Goal: Task Accomplishment & Management: Manage account settings

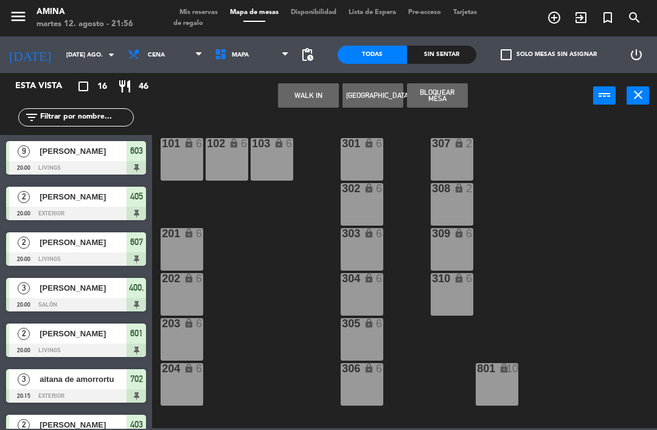
scroll to position [338, 0]
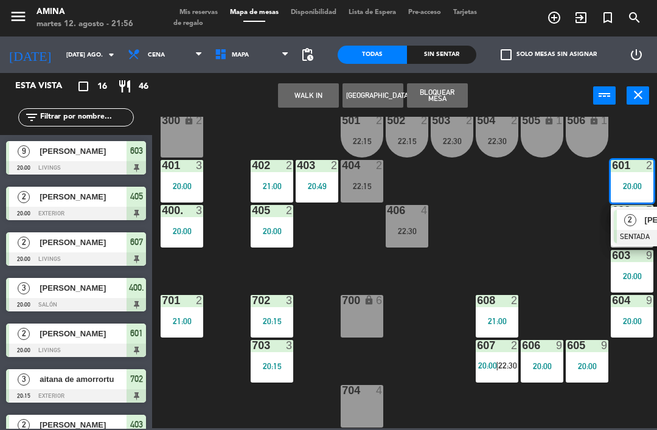
click at [638, 228] on div "2" at bounding box center [630, 220] width 26 height 20
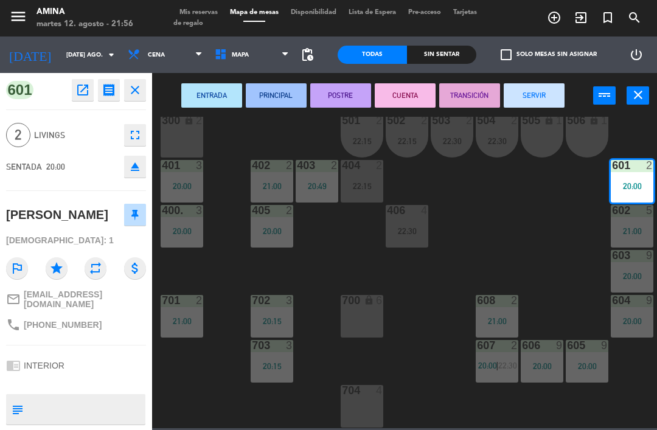
click at [543, 92] on button "SERVIR" at bounding box center [534, 95] width 61 height 24
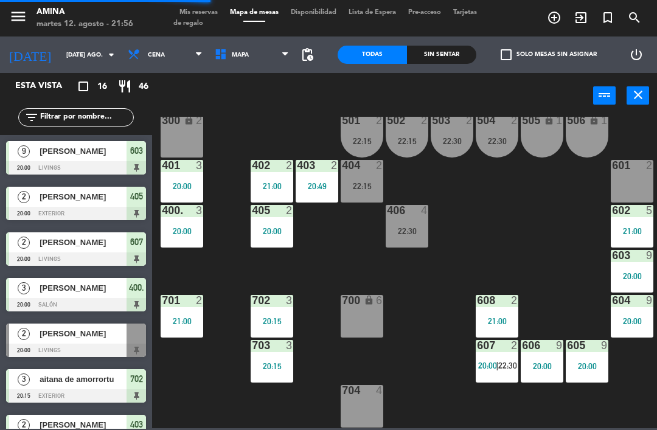
click at [318, 179] on div "403 2 20:49" at bounding box center [317, 181] width 43 height 43
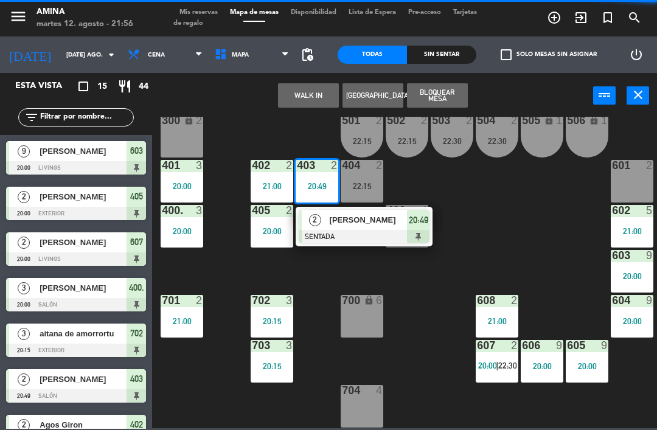
click at [357, 229] on div "[PERSON_NAME]" at bounding box center [368, 220] width 79 height 20
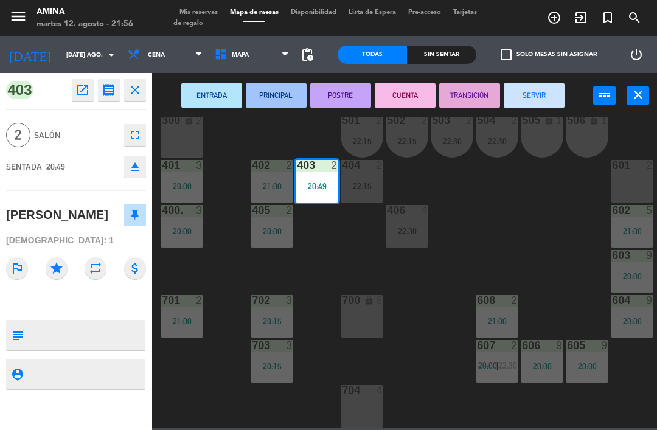
click at [546, 89] on button "SERVIR" at bounding box center [534, 95] width 61 height 24
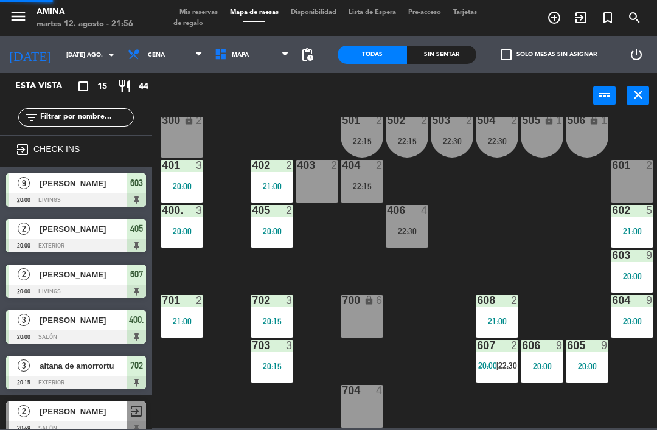
scroll to position [0, 0]
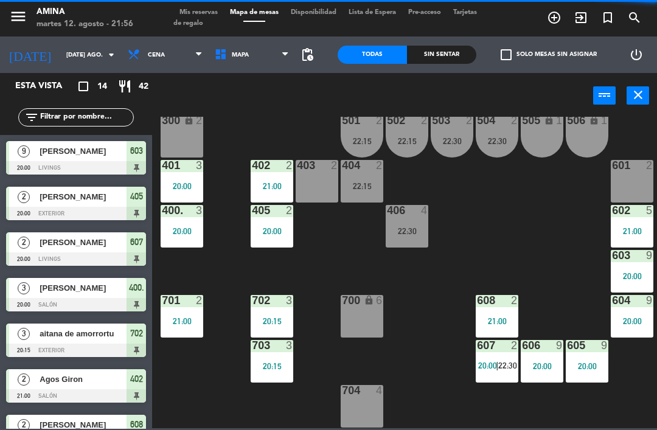
click at [489, 362] on span "20:00" at bounding box center [487, 366] width 19 height 10
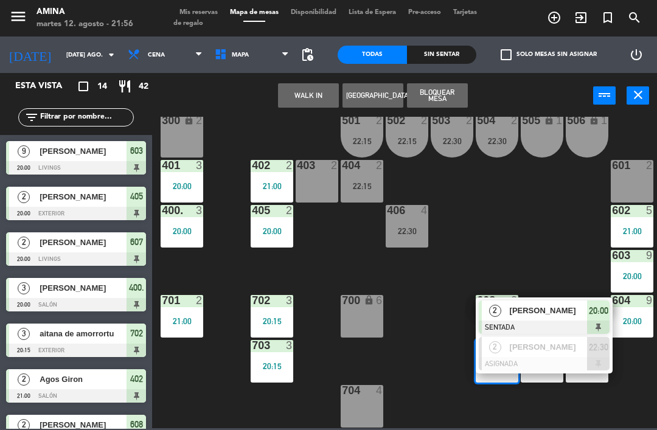
click at [542, 349] on span "[PERSON_NAME]" at bounding box center [549, 347] width 78 height 13
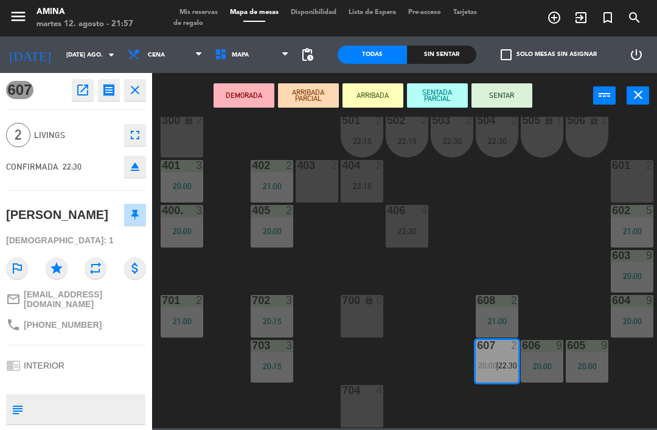
click at [636, 183] on div "601 2" at bounding box center [632, 181] width 43 height 43
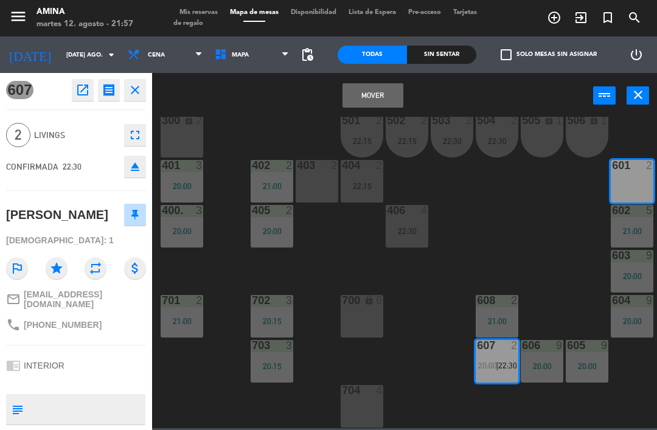
click at [381, 99] on button "Mover" at bounding box center [373, 95] width 61 height 24
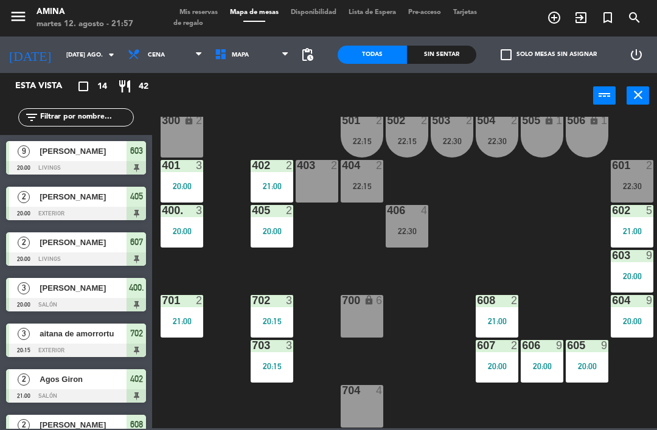
scroll to position [137, 0]
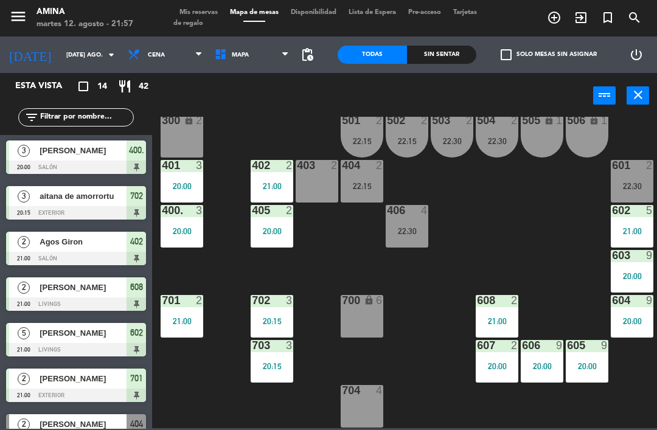
click at [398, 141] on div "22:15" at bounding box center [407, 141] width 43 height 9
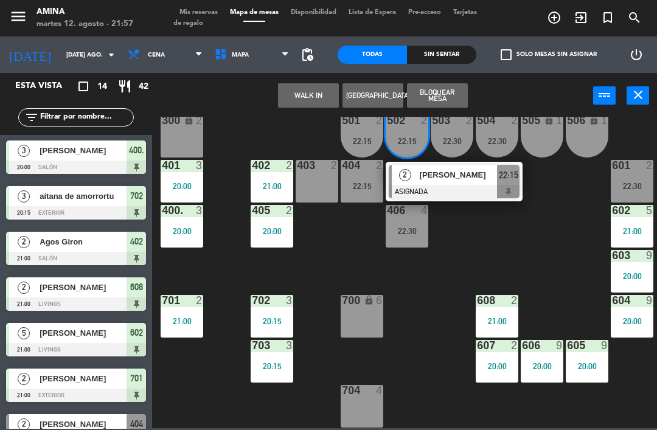
click at [468, 183] on div "[PERSON_NAME]" at bounding box center [458, 175] width 79 height 20
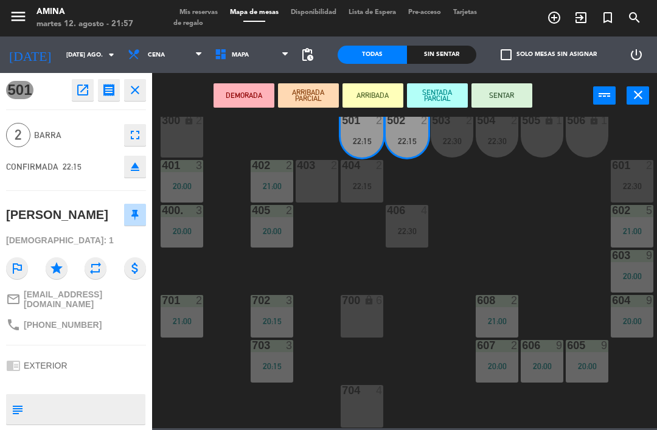
click at [320, 194] on div "403 2" at bounding box center [317, 181] width 43 height 43
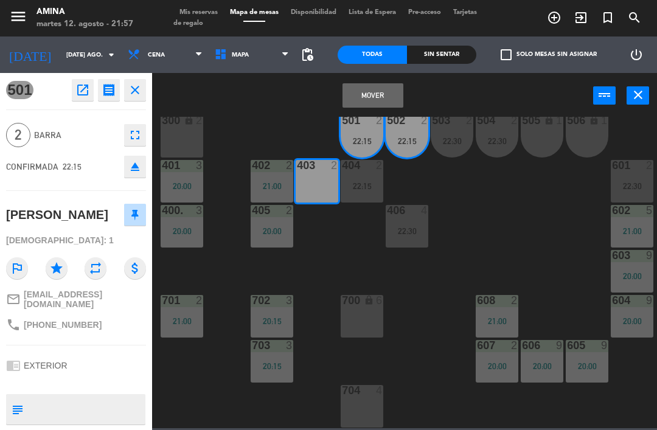
click at [380, 92] on button "Mover" at bounding box center [373, 95] width 61 height 24
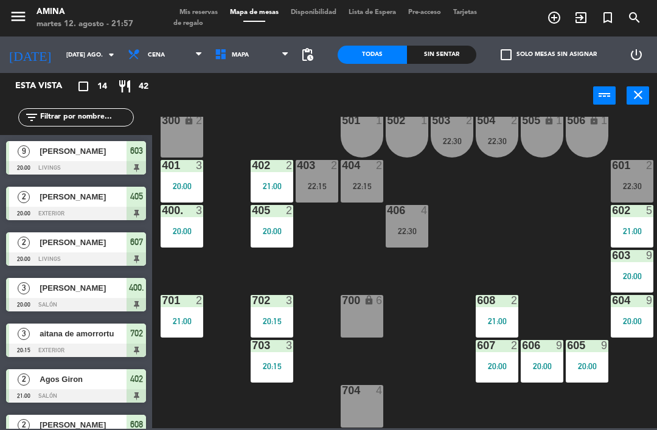
scroll to position [46, 0]
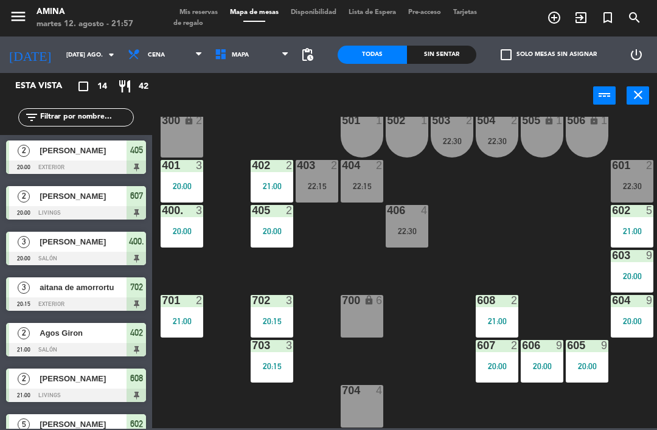
click at [285, 329] on div "702 3 20:15" at bounding box center [272, 316] width 43 height 43
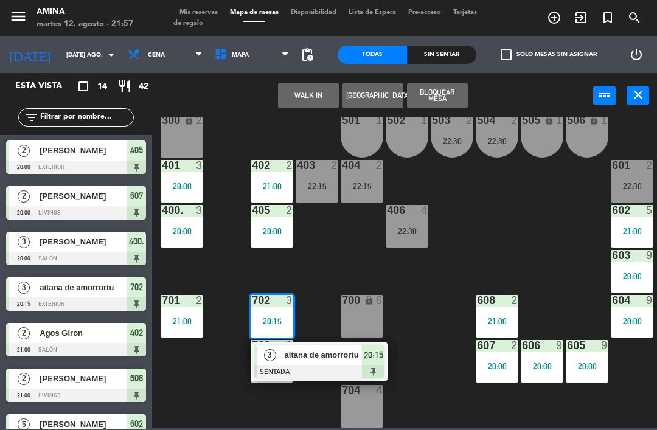
click at [335, 358] on span "aitana de amorrortu" at bounding box center [324, 355] width 78 height 13
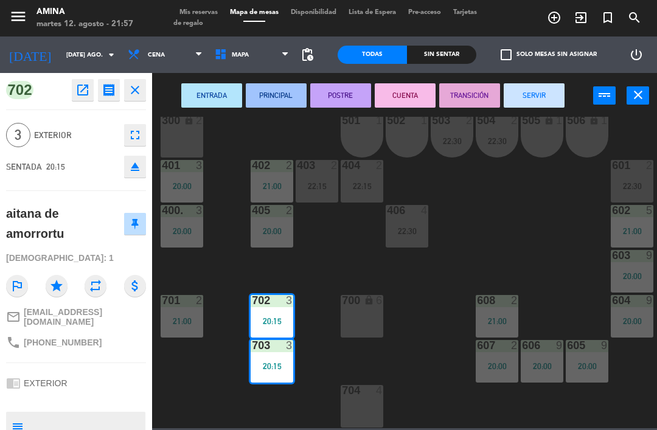
click at [535, 96] on button "SERVIR" at bounding box center [534, 95] width 61 height 24
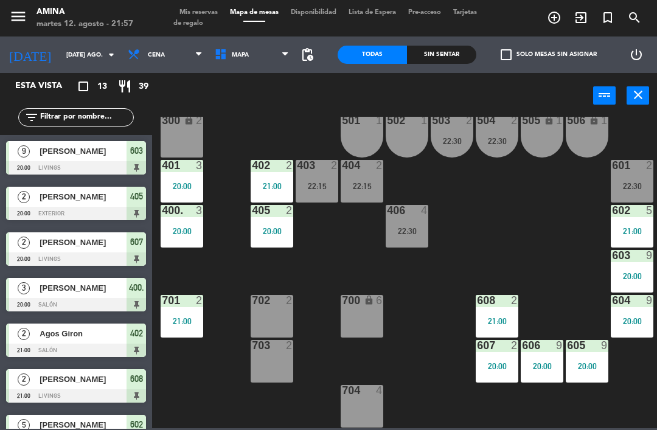
click at [309, 189] on div "22:15" at bounding box center [317, 186] width 43 height 9
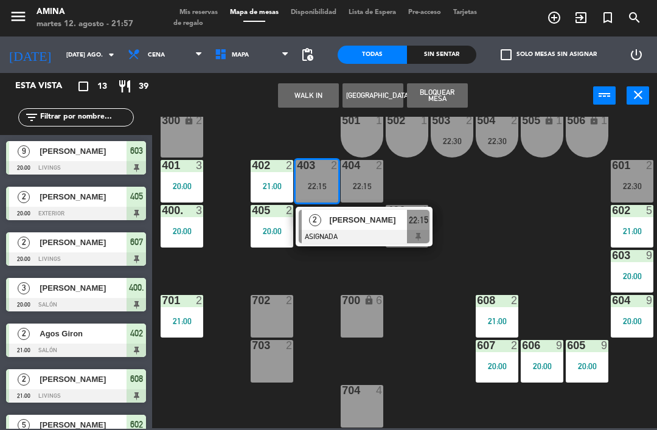
click at [369, 228] on div "[PERSON_NAME]" at bounding box center [368, 220] width 79 height 20
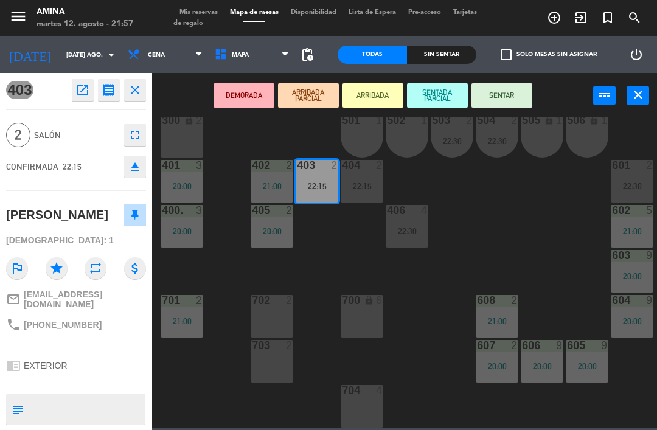
click at [279, 333] on div "702 2" at bounding box center [272, 316] width 43 height 43
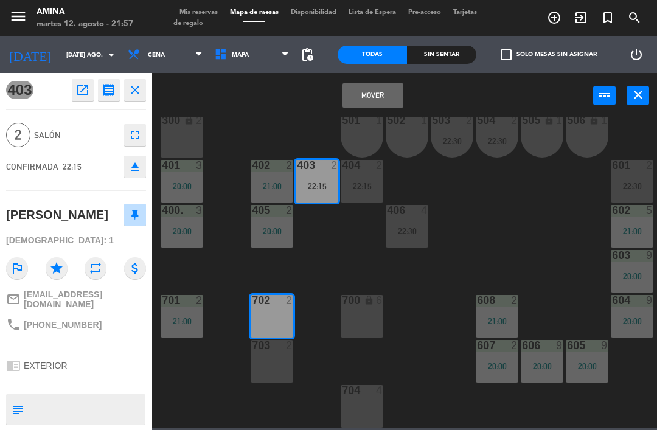
click at [375, 92] on button "Mover" at bounding box center [373, 95] width 61 height 24
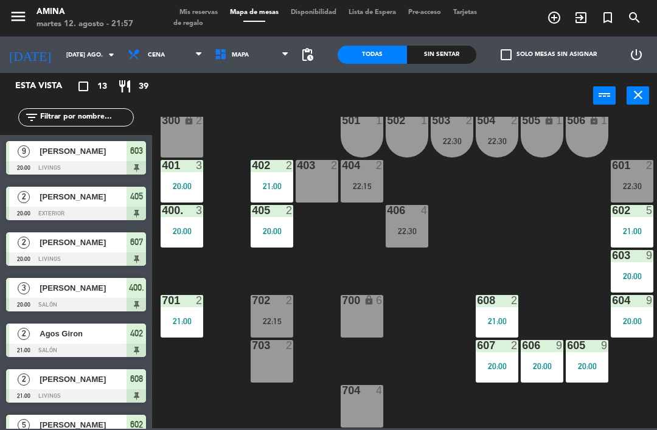
scroll to position [30, 0]
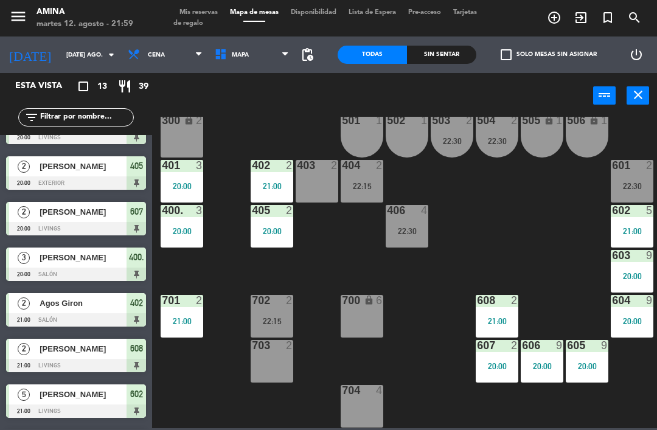
click at [272, 247] on div "405 2 20:00" at bounding box center [272, 226] width 43 height 43
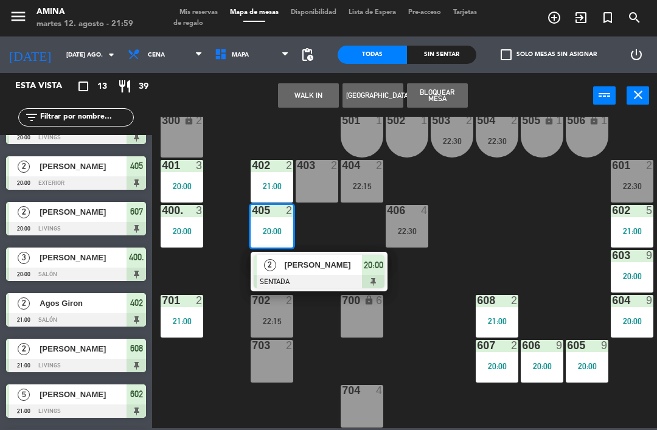
click at [302, 280] on div at bounding box center [319, 281] width 131 height 13
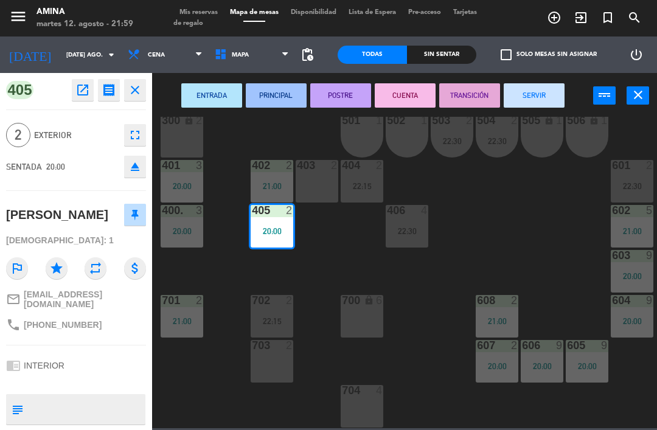
click at [535, 96] on button "SERVIR" at bounding box center [534, 95] width 61 height 24
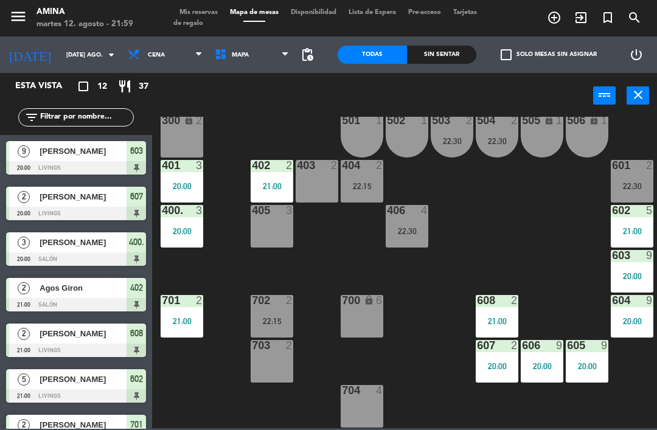
click at [638, 174] on div "601 2 22:30" at bounding box center [632, 181] width 43 height 43
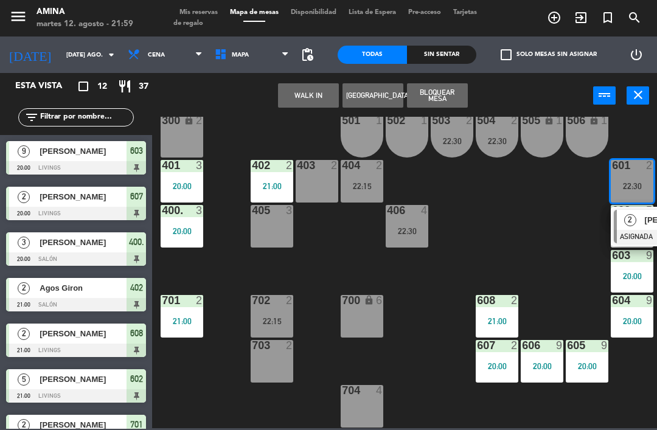
click at [642, 224] on div "2" at bounding box center [630, 220] width 26 height 20
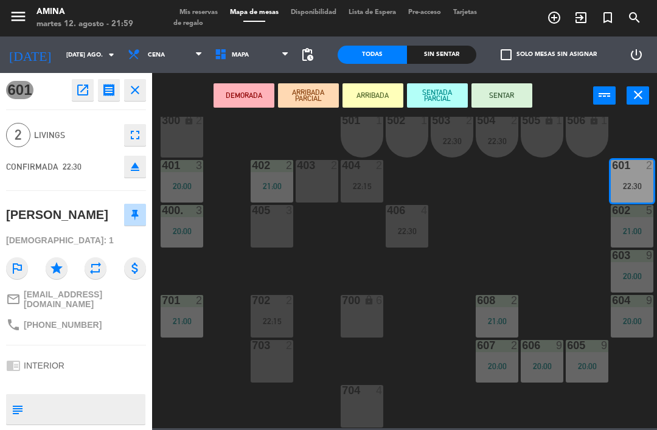
click at [272, 247] on div "405 3" at bounding box center [272, 226] width 43 height 43
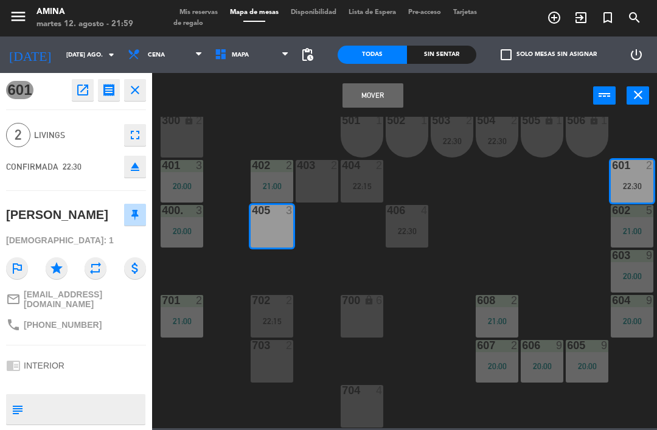
click at [383, 97] on button "Mover" at bounding box center [373, 95] width 61 height 24
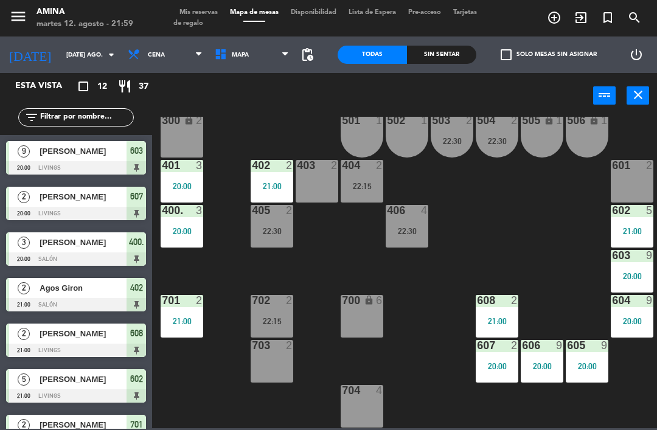
scroll to position [106, 0]
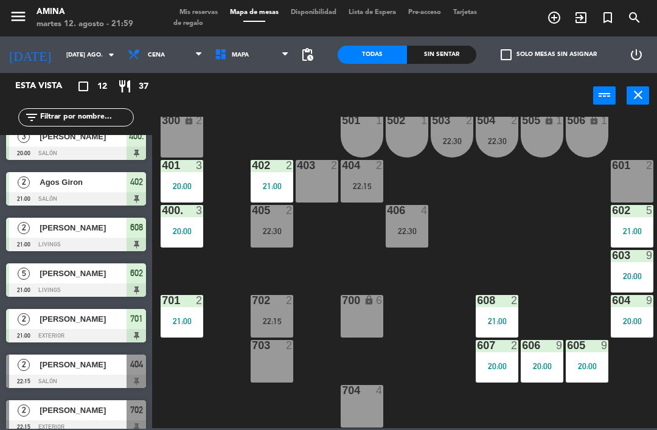
click at [172, 228] on div "20:00" at bounding box center [182, 231] width 43 height 9
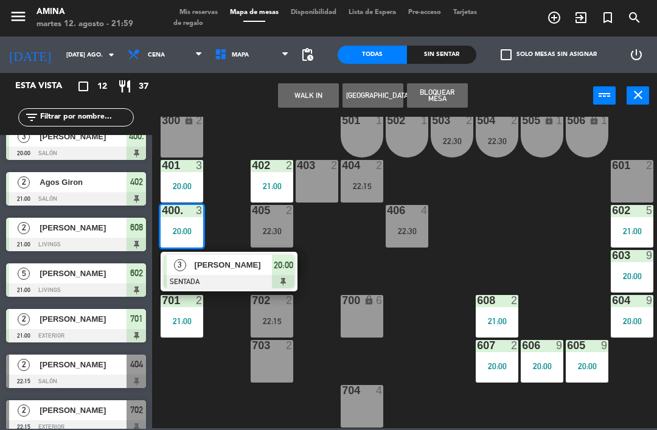
click at [269, 260] on span "[PERSON_NAME]" at bounding box center [234, 265] width 78 height 13
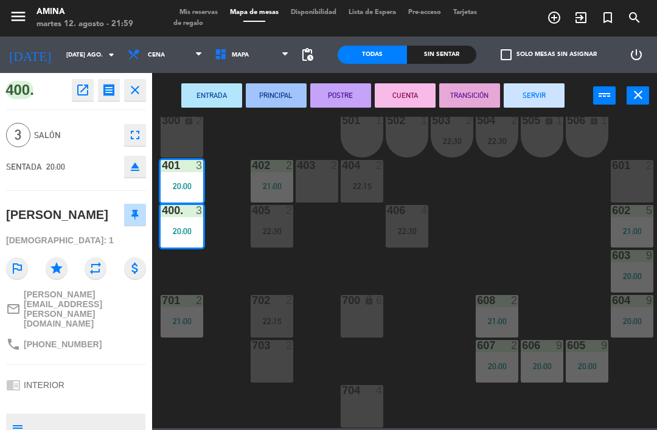
click at [411, 228] on div "22:30" at bounding box center [407, 231] width 43 height 9
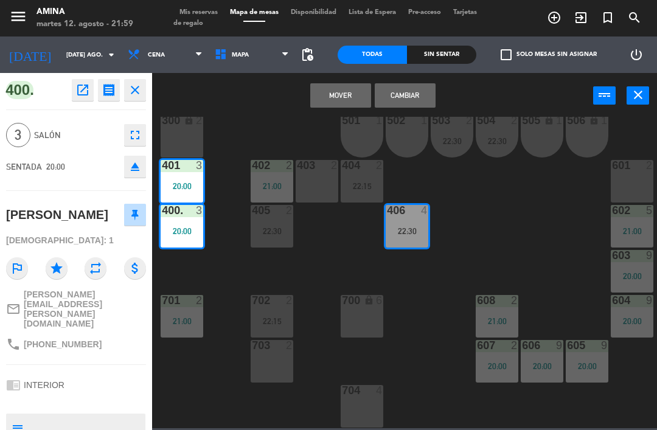
click at [410, 89] on button "Cambiar" at bounding box center [405, 95] width 61 height 24
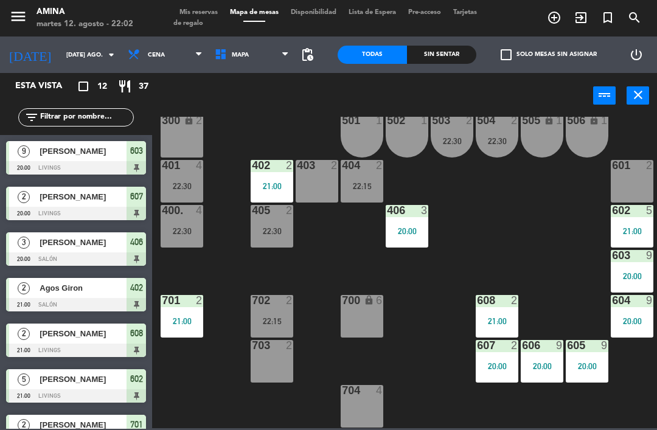
click at [633, 172] on div "601 2" at bounding box center [632, 166] width 43 height 12
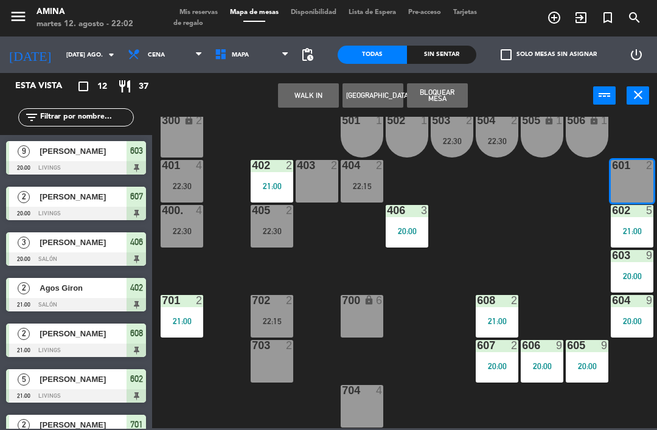
click at [316, 83] on button "WALK IN" at bounding box center [308, 95] width 61 height 24
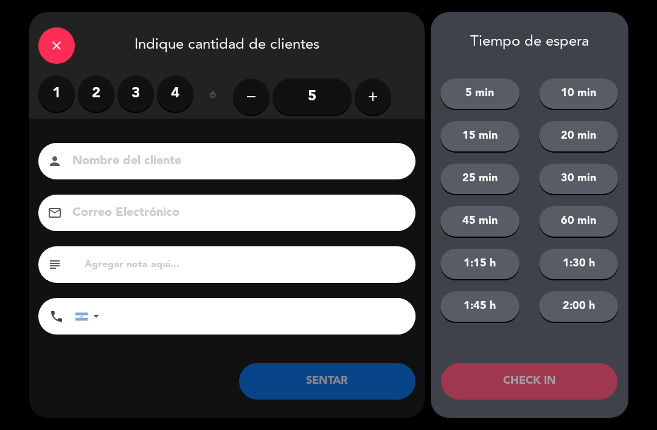
click at [94, 90] on label "2" at bounding box center [96, 93] width 37 height 37
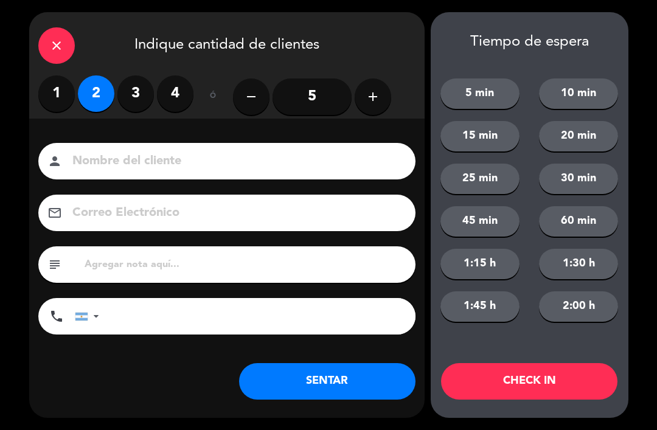
click at [233, 153] on input at bounding box center [235, 161] width 329 height 21
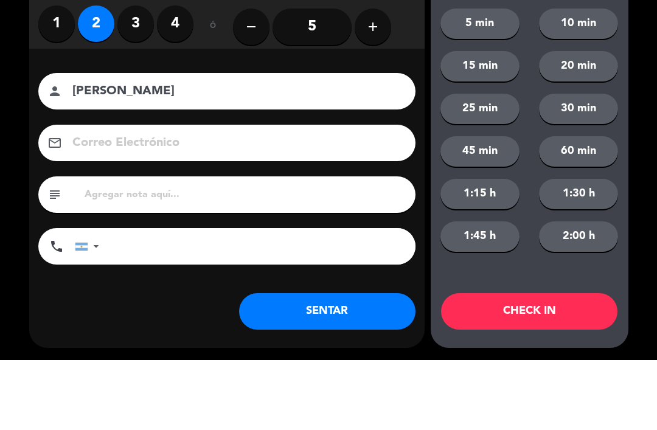
click at [409, 119] on div "Nombre del cliente person [PERSON_NAME] Electrónico email subject phone [GEOGRA…" at bounding box center [226, 259] width 395 height 280
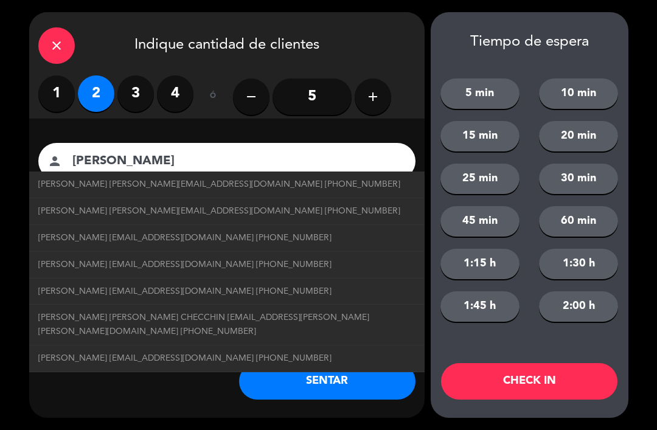
click at [349, 378] on link "[PERSON_NAME] [EMAIL_ADDRESS][DOMAIN_NAME] [PHONE_NUMBER]" at bounding box center [226, 385] width 377 height 14
type input "[PERSON_NAME]"
type input "[EMAIL_ADDRESS][DOMAIN_NAME]"
type input "[PHONE_NUMBER]"
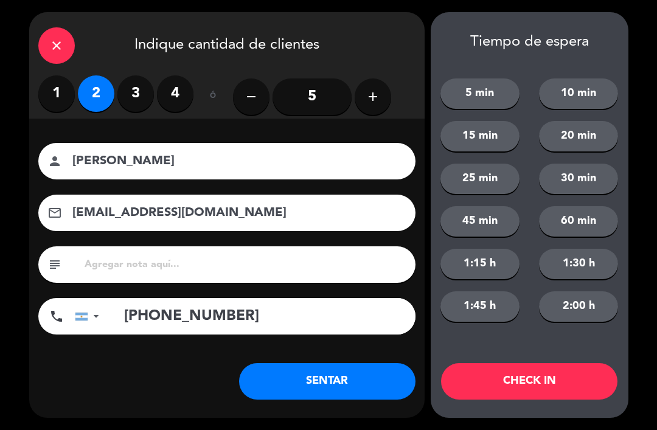
click at [128, 210] on input "[EMAIL_ADDRESS][DOMAIN_NAME]" at bounding box center [235, 213] width 329 height 21
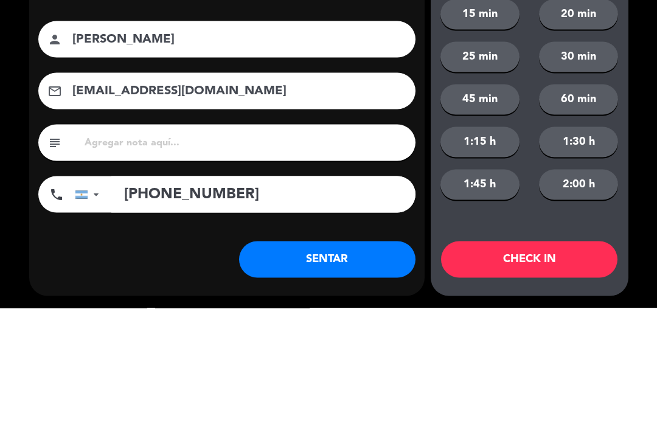
click at [133, 151] on input "[PERSON_NAME]" at bounding box center [235, 161] width 329 height 21
click at [137, 151] on input "[PERSON_NAME]" at bounding box center [235, 161] width 329 height 21
click at [141, 151] on input "[PERSON_NAME]" at bounding box center [235, 161] width 329 height 21
click at [135, 151] on input "[PERSON_NAME]" at bounding box center [235, 161] width 329 height 21
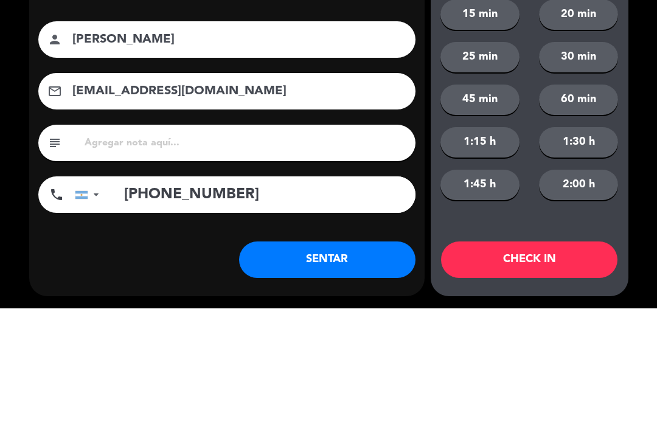
type input "[PERSON_NAME]"
click at [158, 203] on input "[EMAIL_ADDRESS][DOMAIN_NAME]" at bounding box center [235, 213] width 329 height 21
click at [159, 203] on input "[EMAIL_ADDRESS][DOMAIN_NAME]" at bounding box center [235, 213] width 329 height 21
click at [145, 203] on input "[EMAIL_ADDRESS][DOMAIN_NAME]" at bounding box center [235, 213] width 329 height 21
click at [142, 203] on input "[EMAIL_ADDRESS][DOMAIN_NAME]" at bounding box center [235, 213] width 329 height 21
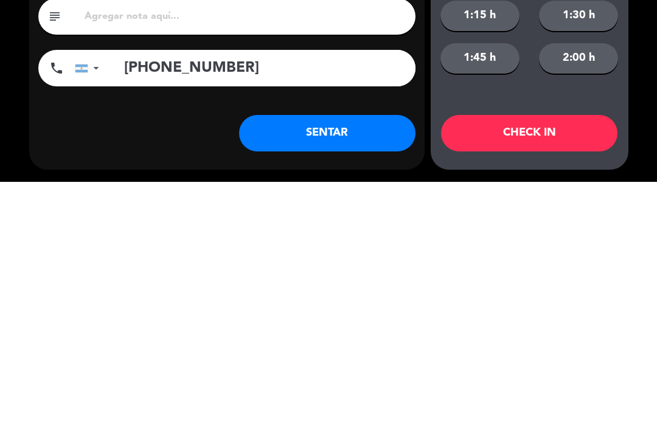
click at [150, 298] on input "[PHONE_NUMBER]" at bounding box center [263, 316] width 304 height 37
click at [152, 298] on input "[PHONE_NUMBER]" at bounding box center [263, 316] width 304 height 37
click at [155, 298] on input "[PHONE_NUMBER]" at bounding box center [263, 316] width 304 height 37
click at [318, 363] on button "SENTAR" at bounding box center [327, 381] width 176 height 37
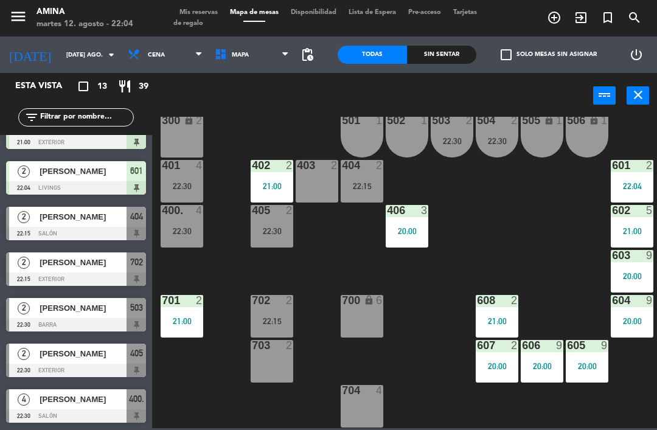
scroll to position [299, 0]
click at [278, 224] on div "405 2 22:30" at bounding box center [272, 226] width 43 height 43
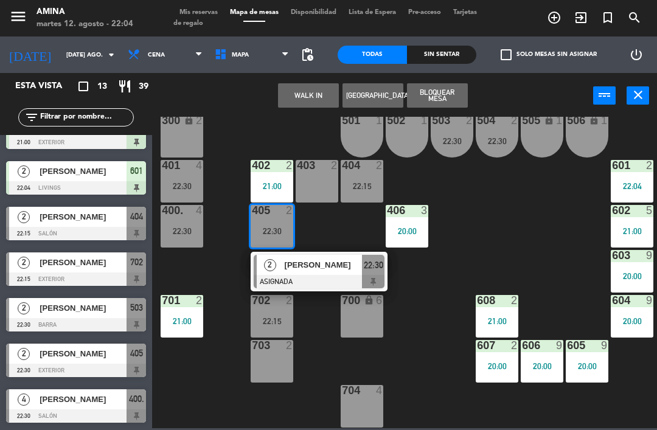
click at [613, 186] on div "22:04" at bounding box center [632, 186] width 43 height 9
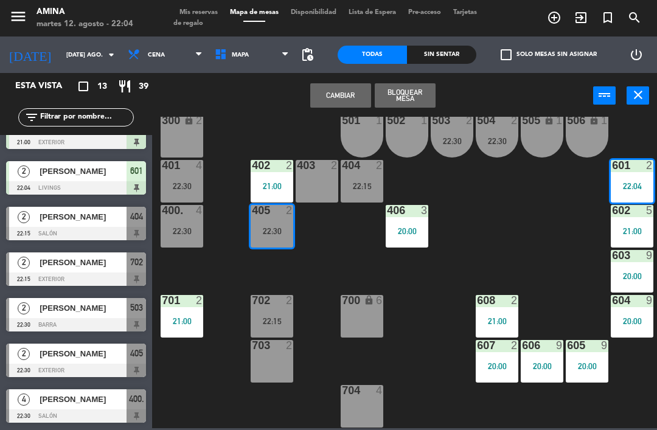
click at [346, 93] on button "Cambiar" at bounding box center [340, 95] width 61 height 24
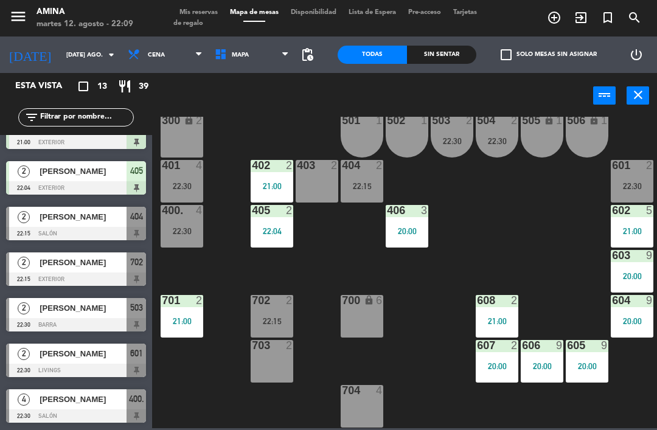
click at [400, 231] on div "20:00" at bounding box center [407, 231] width 43 height 9
click at [453, 216] on div "101 lock 6 102 lock 6 103 lock 6 301 lock 6 307 lock 2 302 lock 6 308 lock 2 20…" at bounding box center [408, 272] width 498 height 311
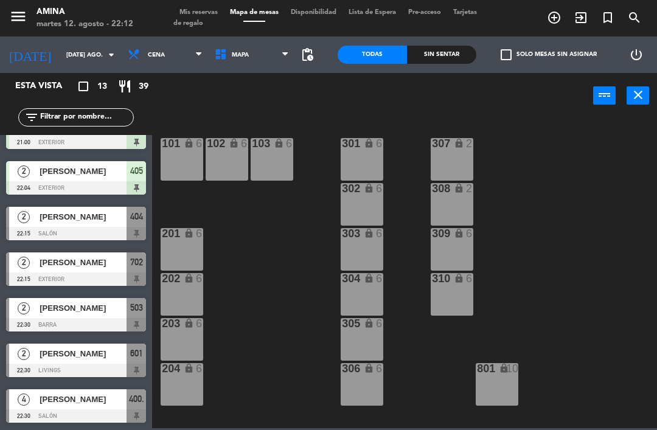
scroll to position [0, 0]
click at [197, 5] on div "menu [PERSON_NAME] 12. [PERSON_NAME] - 22:12 Mis reservas Mapa de mesas Disponi…" at bounding box center [328, 18] width 657 height 37
click at [192, 9] on span "Mis reservas" at bounding box center [198, 12] width 50 height 7
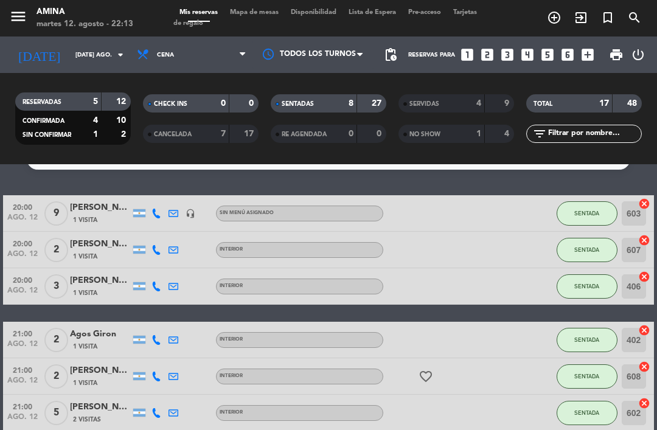
scroll to position [27, 0]
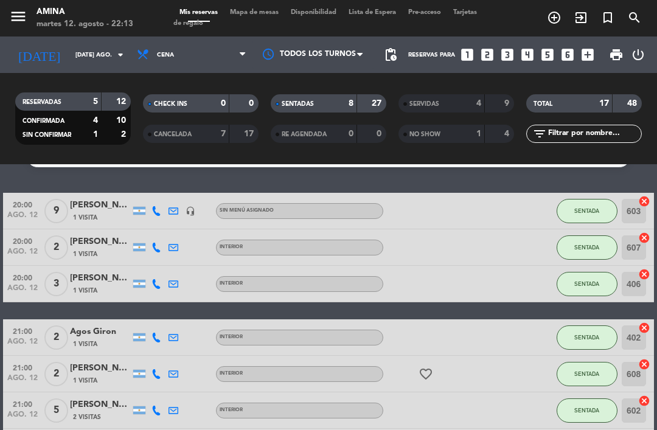
click at [232, 139] on div "CANCELADA 7 17" at bounding box center [201, 134] width 116 height 18
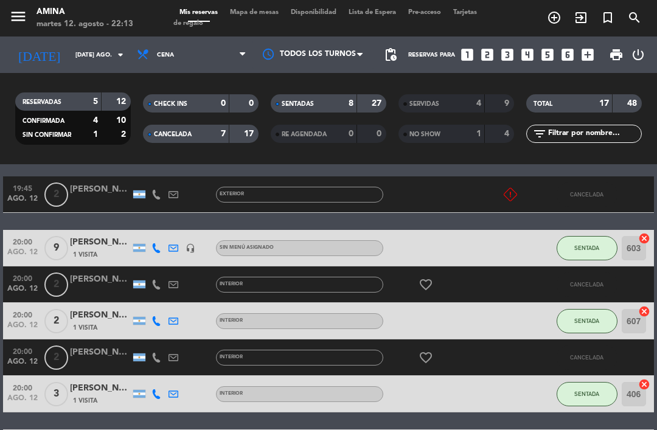
scroll to position [43, 0]
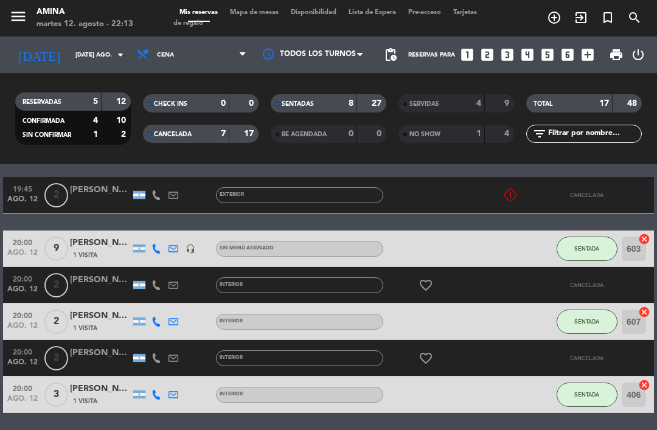
click at [507, 200] on icon at bounding box center [510, 195] width 13 height 13
click at [552, 205] on div "19:45 ago. 12 2 [PERSON_NAME] EXTERIOR No Asistirá CANCELADA" at bounding box center [328, 195] width 650 height 37
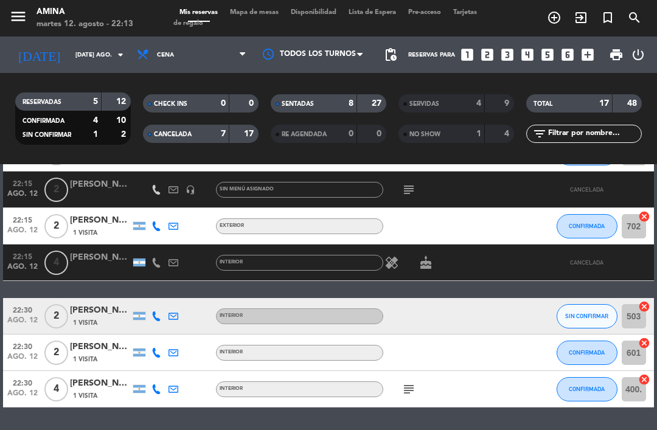
scroll to position [627, 0]
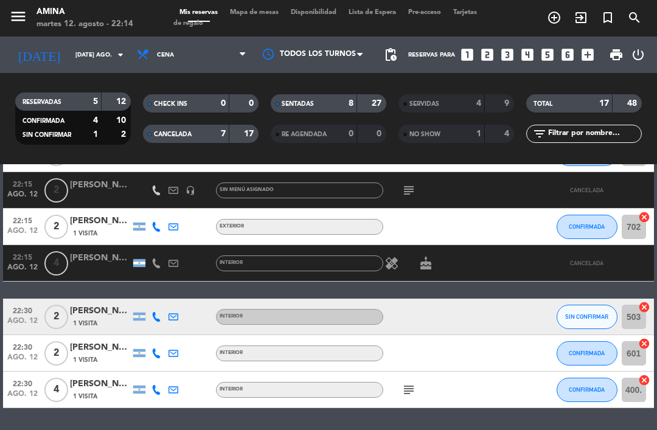
click at [257, 16] on span "Mapa de mesas" at bounding box center [254, 12] width 61 height 7
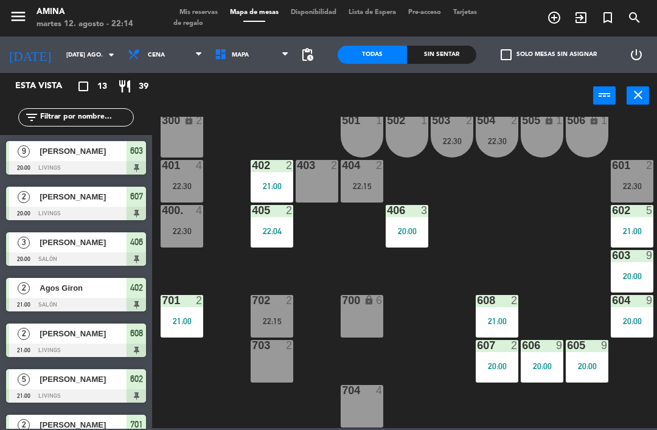
scroll to position [338, 0]
click at [623, 280] on div "20:00" at bounding box center [632, 276] width 43 height 9
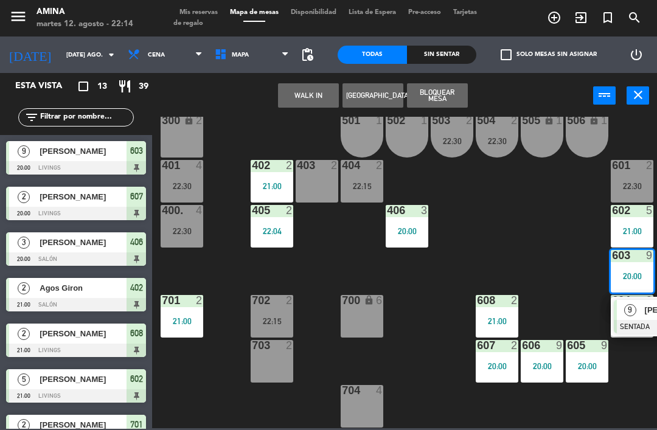
click at [636, 317] on div "9" at bounding box center [630, 310] width 26 height 20
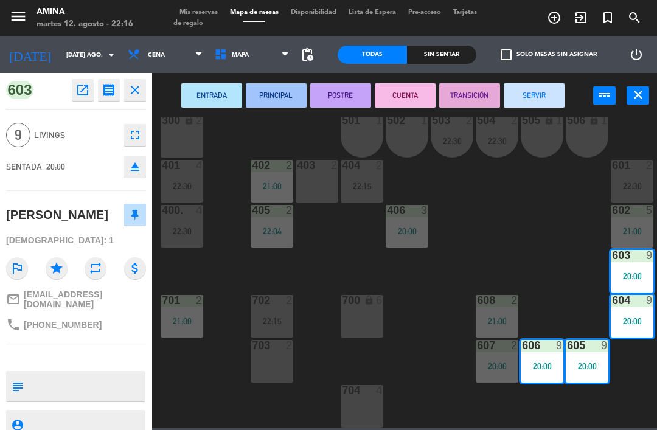
click at [532, 96] on button "SERVIR" at bounding box center [534, 95] width 61 height 24
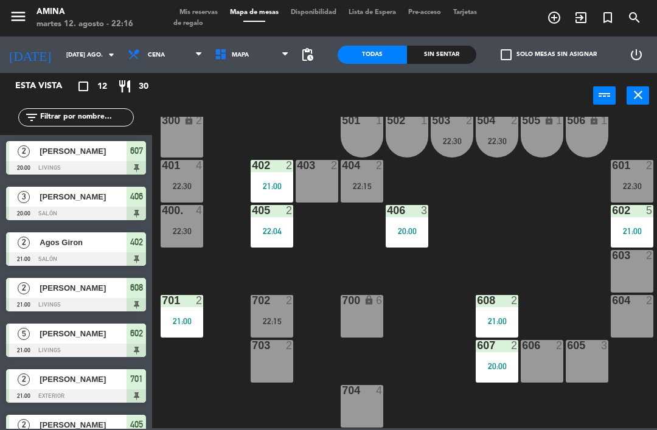
click at [213, 11] on span "Mis reservas" at bounding box center [198, 12] width 50 height 7
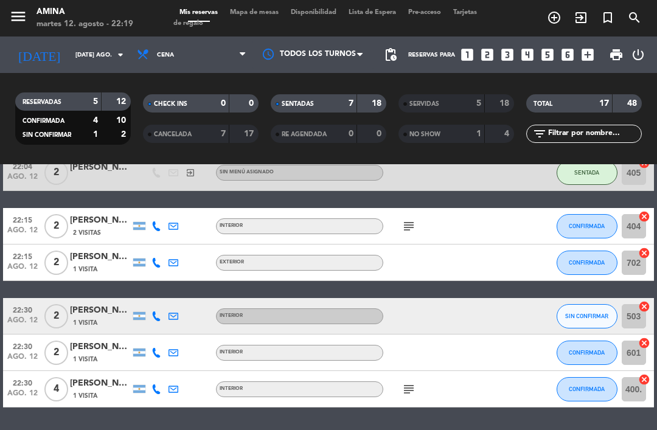
scroll to position [318, 0]
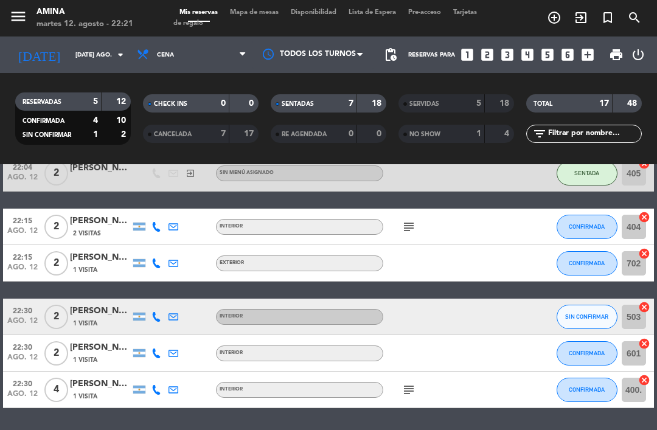
click at [253, 16] on span "Mapa de mesas" at bounding box center [254, 12] width 61 height 7
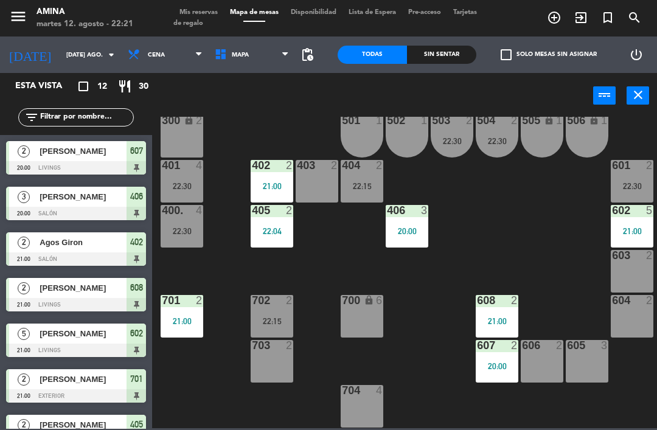
scroll to position [338, 0]
click at [354, 186] on div "22:15" at bounding box center [362, 186] width 43 height 9
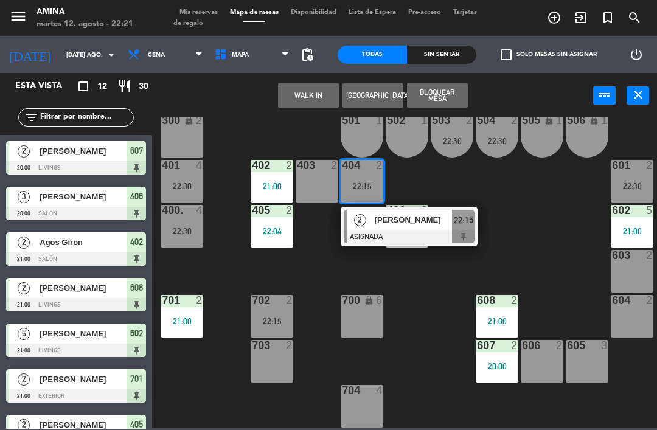
click at [621, 179] on div "601 2 22:30" at bounding box center [632, 181] width 43 height 43
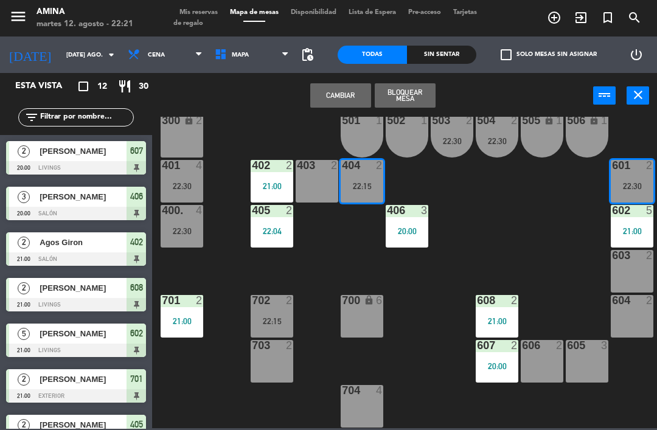
click at [335, 92] on button "Cambiar" at bounding box center [340, 95] width 61 height 24
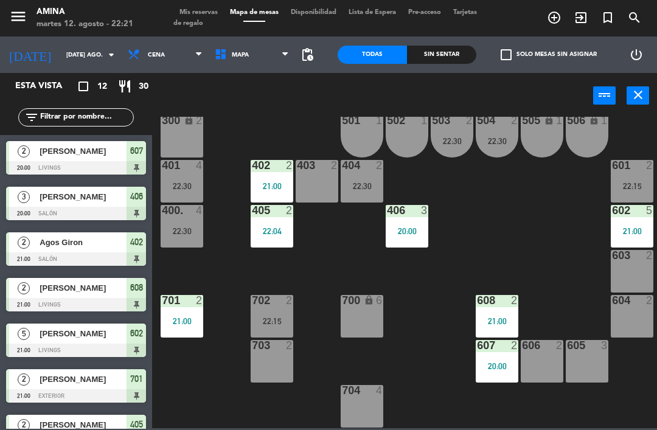
click at [637, 182] on div "22:15" at bounding box center [632, 186] width 43 height 9
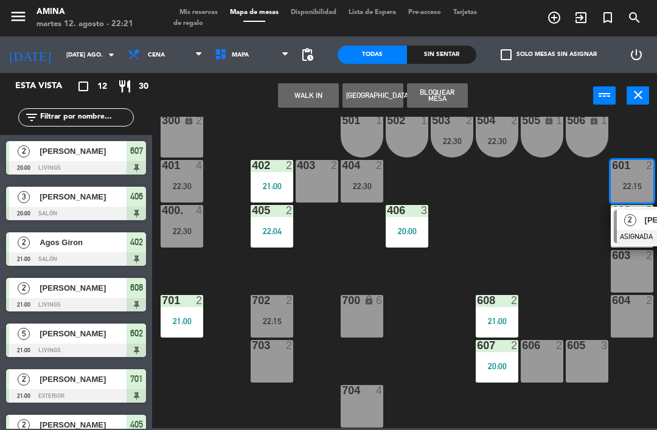
click at [633, 220] on span "2" at bounding box center [630, 220] width 12 height 12
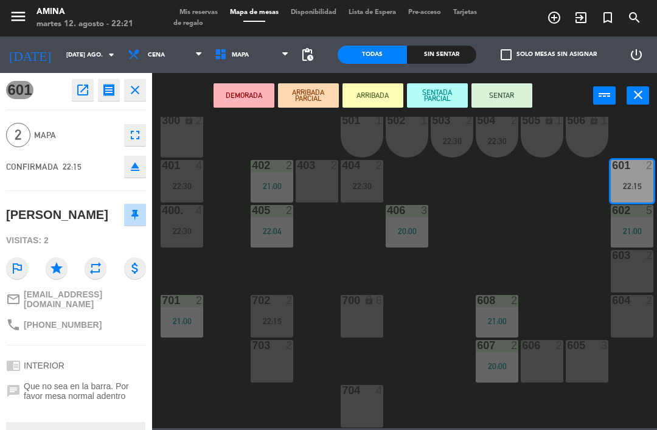
click at [509, 94] on button "SENTAR" at bounding box center [501, 95] width 61 height 24
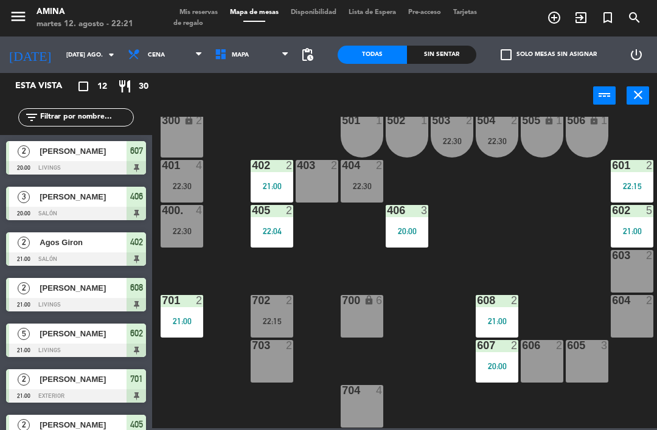
scroll to position [0, 0]
click at [436, 147] on div "503 2 22:30" at bounding box center [452, 136] width 43 height 43
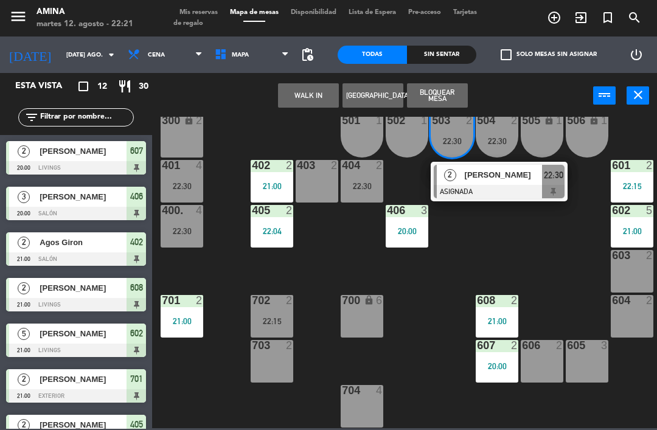
click at [521, 178] on span "[PERSON_NAME]" at bounding box center [504, 175] width 78 height 13
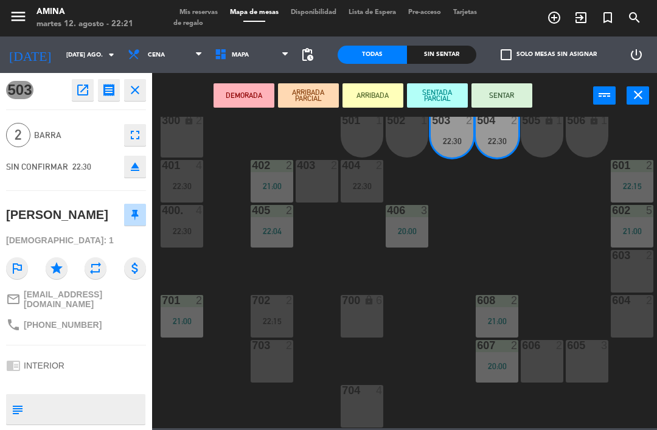
click at [325, 190] on div "403 2" at bounding box center [317, 181] width 43 height 43
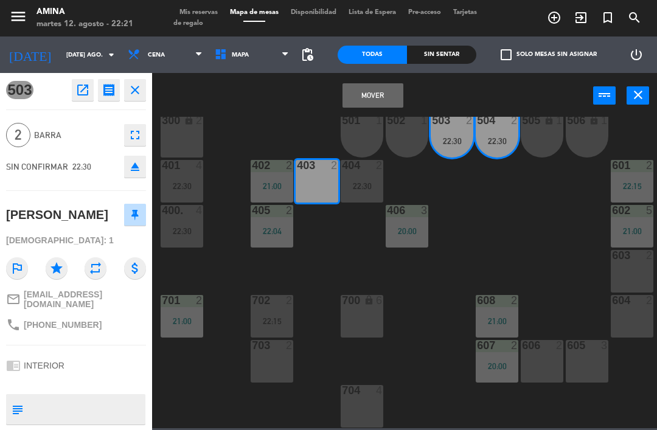
click at [382, 93] on button "Mover" at bounding box center [373, 95] width 61 height 24
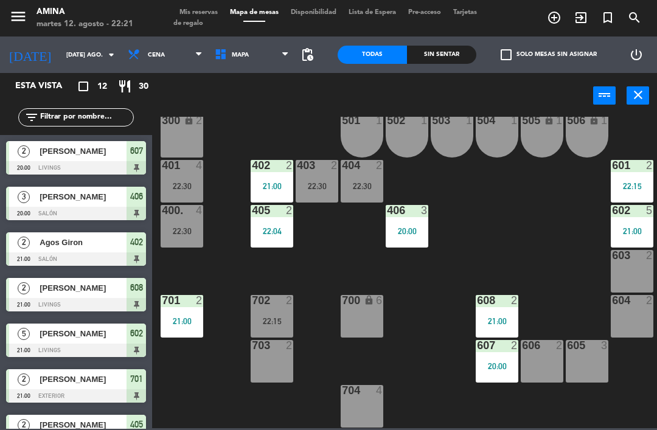
scroll to position [60, 0]
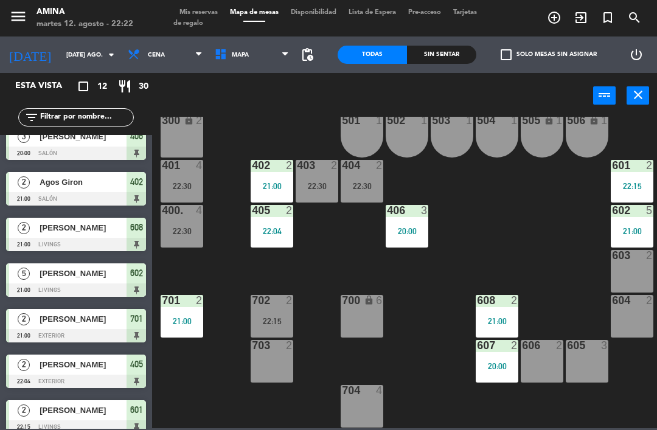
click at [546, 15] on span "add_circle_outline" at bounding box center [554, 17] width 27 height 21
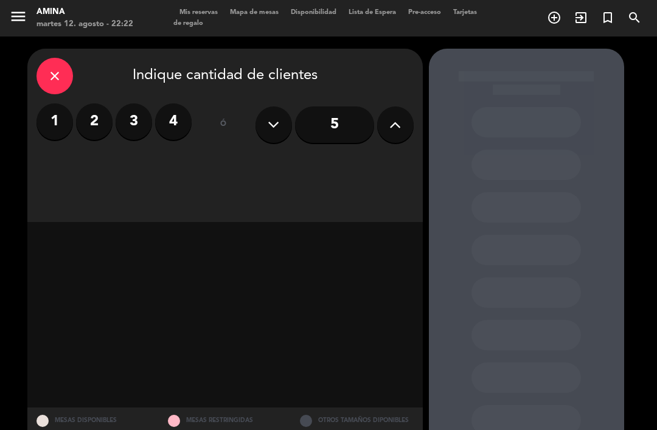
click at [92, 121] on label "2" at bounding box center [94, 121] width 37 height 37
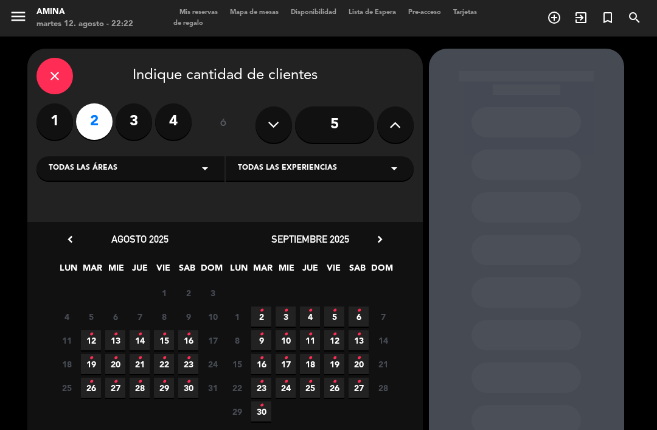
click at [168, 341] on span "15 •" at bounding box center [164, 340] width 20 height 20
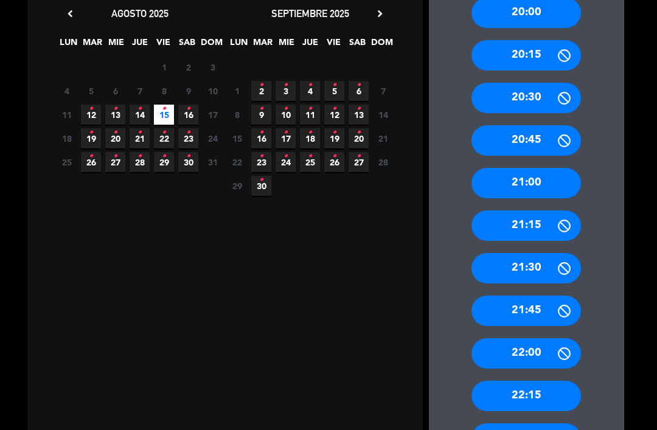
scroll to position [228, 0]
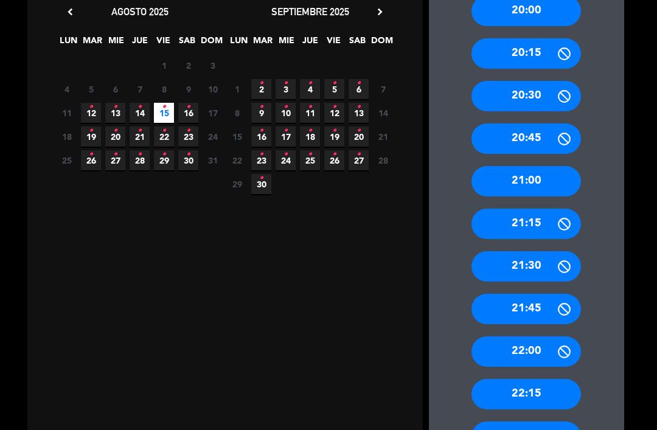
click at [541, 166] on div "21:00" at bounding box center [526, 181] width 110 height 30
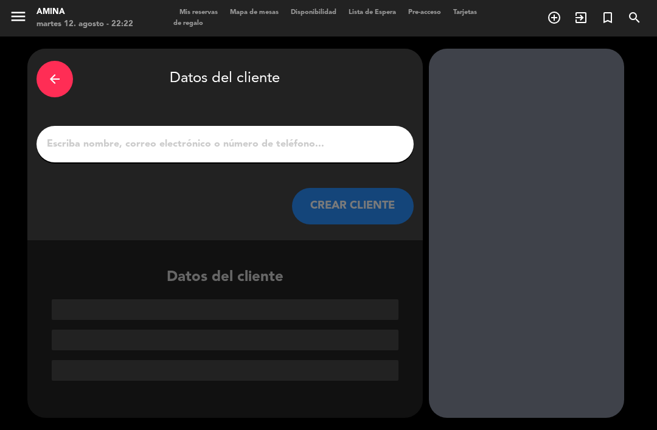
scroll to position [0, 0]
click at [226, 136] on input "1" at bounding box center [225, 144] width 359 height 17
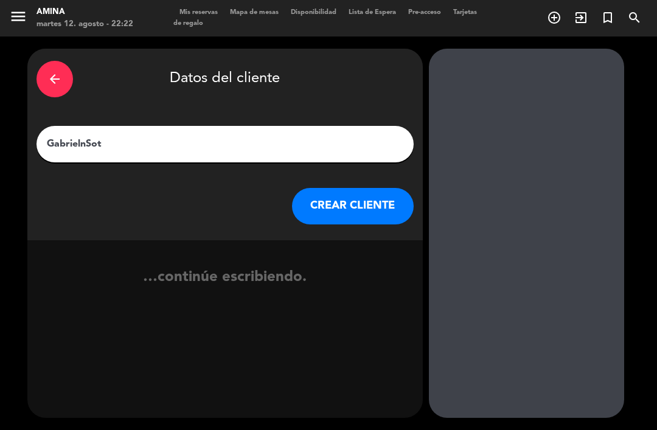
type input "GabrielnSoto"
click at [374, 188] on button "CREAR CLIENTE" at bounding box center [353, 206] width 122 height 37
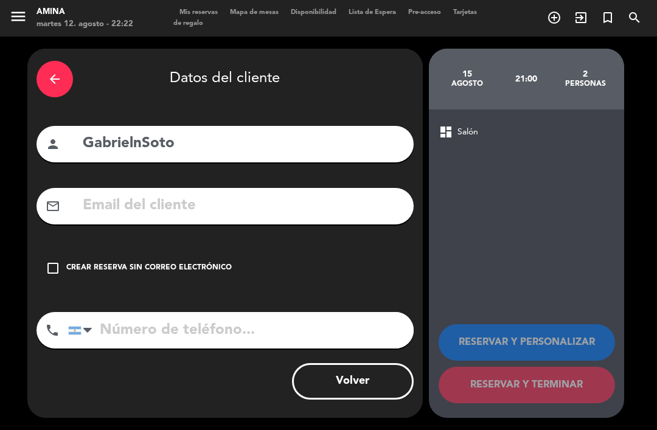
click at [196, 262] on div "Crear reserva sin correo electrónico" at bounding box center [148, 268] width 165 height 12
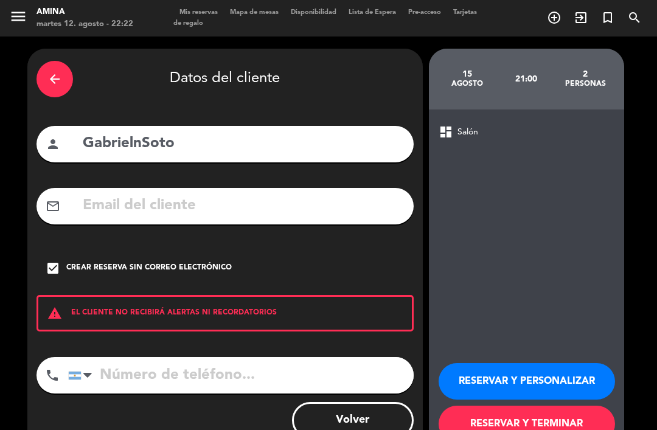
click at [142, 131] on input "GabrielnSoto" at bounding box center [243, 143] width 323 height 25
type input "[PERSON_NAME]"
click at [305, 162] on div "arrow_back Datos del cliente person [PERSON_NAME] mail_outline check_box Crear …" at bounding box center [224, 253] width 395 height 408
click at [178, 262] on div "Crear reserva sin correo electrónico" at bounding box center [148, 268] width 165 height 12
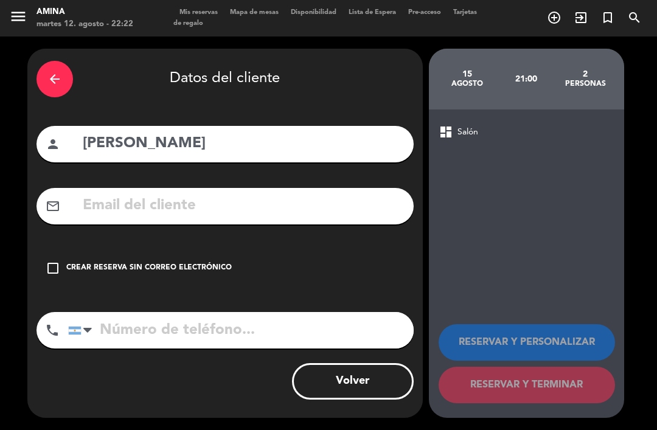
click at [241, 193] on input "text" at bounding box center [243, 205] width 323 height 25
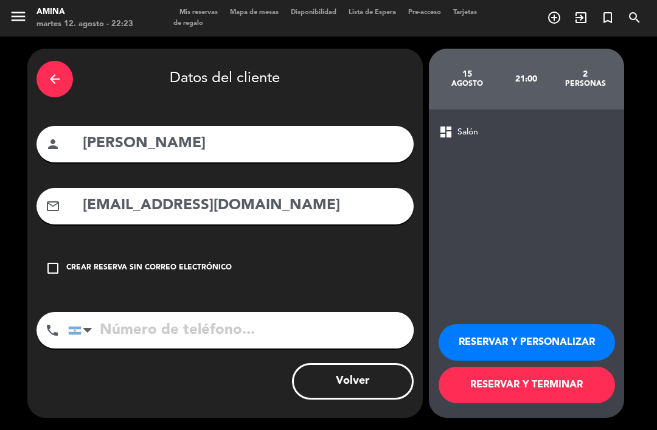
type input "[EMAIL_ADDRESS][DOMAIN_NAME]"
click at [555, 403] on button "RESERVAR Y TERMINAR" at bounding box center [527, 385] width 176 height 37
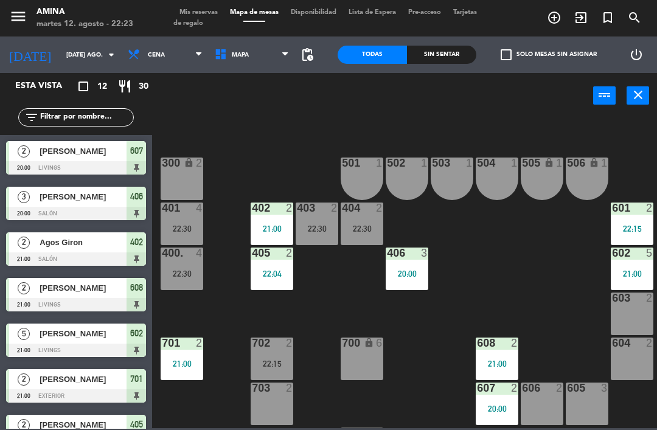
scroll to position [296, 0]
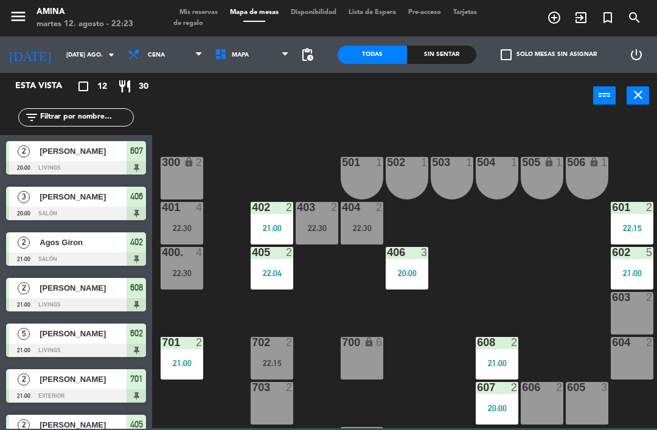
click at [60, 51] on input "[DATE] ago." at bounding box center [101, 55] width 83 height 19
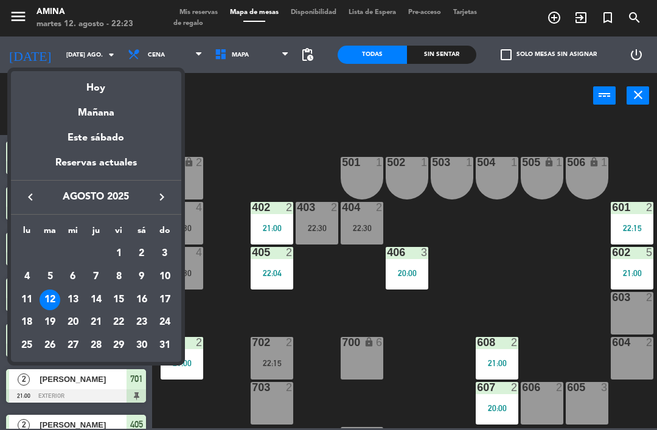
click at [123, 297] on div "15" at bounding box center [118, 300] width 21 height 21
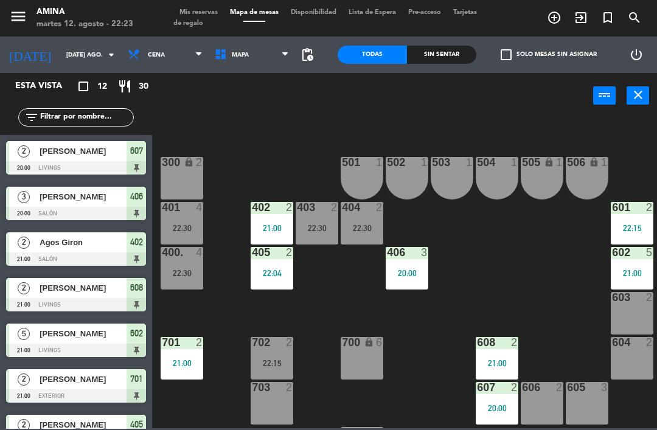
type input "vie. 15 ago."
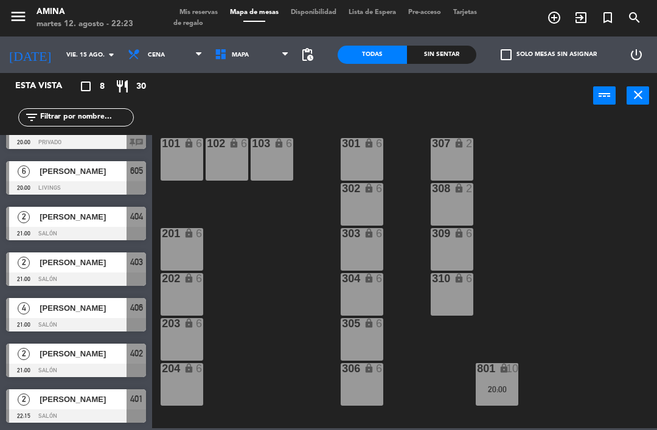
scroll to position [71, 0]
click at [88, 259] on span "[PERSON_NAME]" at bounding box center [83, 262] width 87 height 13
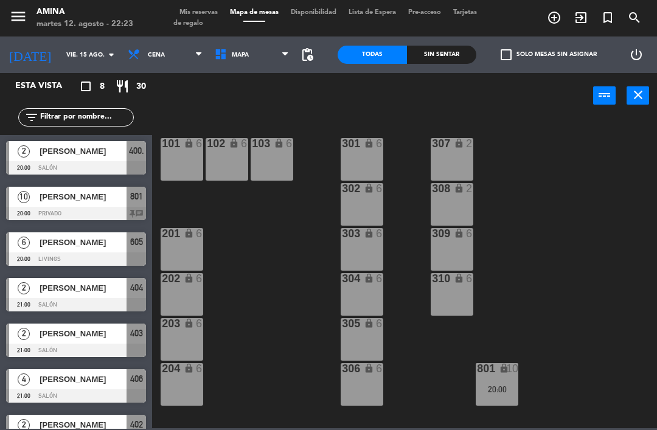
click at [204, 16] on span "Mis reservas" at bounding box center [198, 12] width 50 height 7
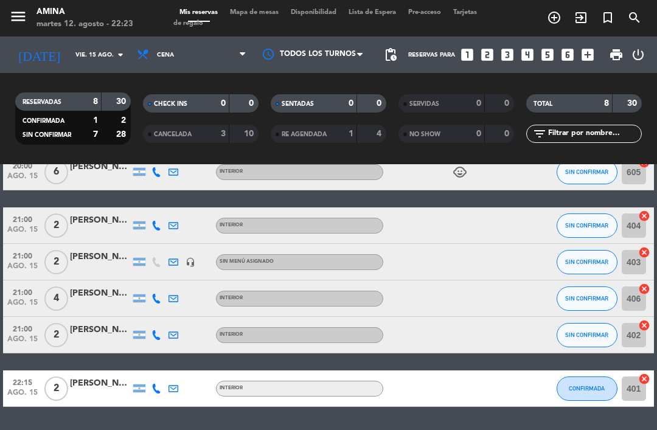
scroll to position [138, 0]
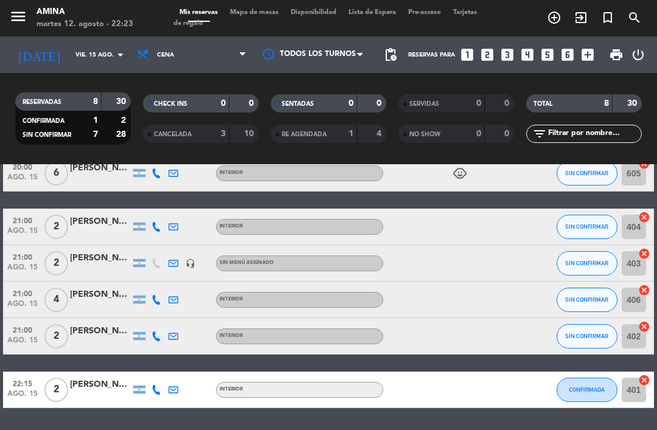
click at [96, 224] on div "21:00 ago. 15 2 [PERSON_NAME] INTERIOR SIN CONFIRMAR 404 cancel" at bounding box center [328, 227] width 650 height 37
click at [102, 265] on div at bounding box center [100, 270] width 61 height 10
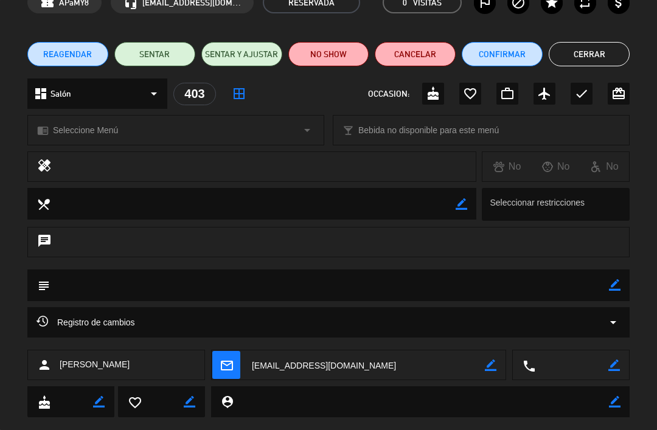
scroll to position [71, 0]
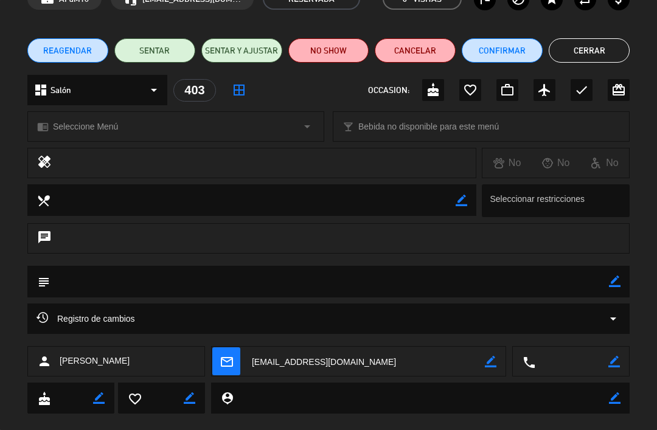
click at [551, 163] on icon at bounding box center [547, 163] width 11 height 11
click at [543, 162] on icon at bounding box center [547, 163] width 11 height 11
click at [541, 158] on div "No" at bounding box center [556, 163] width 49 height 16
click at [494, 159] on icon at bounding box center [498, 163] width 11 height 11
click at [585, 163] on div "No" at bounding box center [604, 163] width 49 height 16
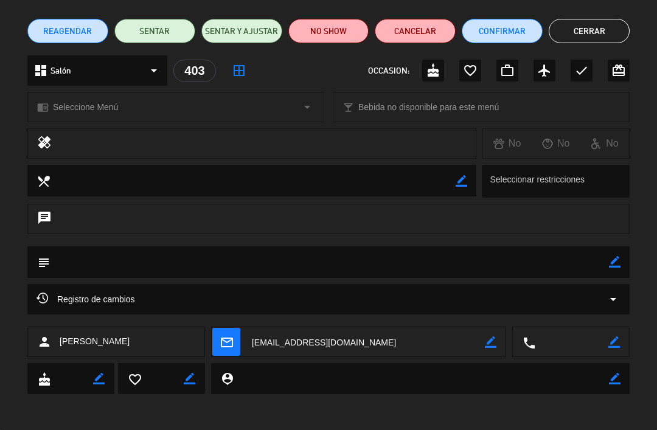
scroll to position [91, 0]
click at [607, 270] on textarea at bounding box center [329, 261] width 559 height 31
click at [607, 262] on textarea at bounding box center [329, 261] width 559 height 31
click at [613, 265] on icon "border_color" at bounding box center [615, 262] width 12 height 12
click at [66, 252] on textarea at bounding box center [329, 261] width 559 height 31
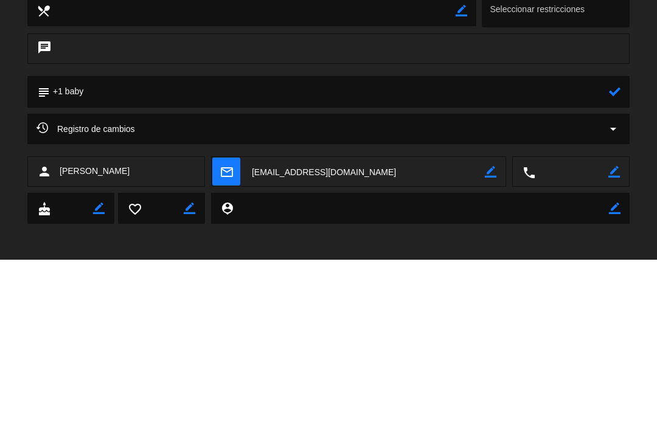
type textarea "+1 baby"
click at [618, 256] on icon at bounding box center [615, 262] width 12 height 12
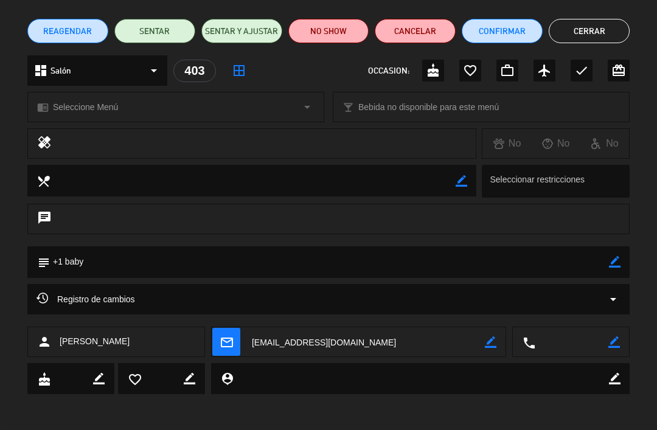
click at [598, 33] on button "Cerrar" at bounding box center [589, 31] width 81 height 24
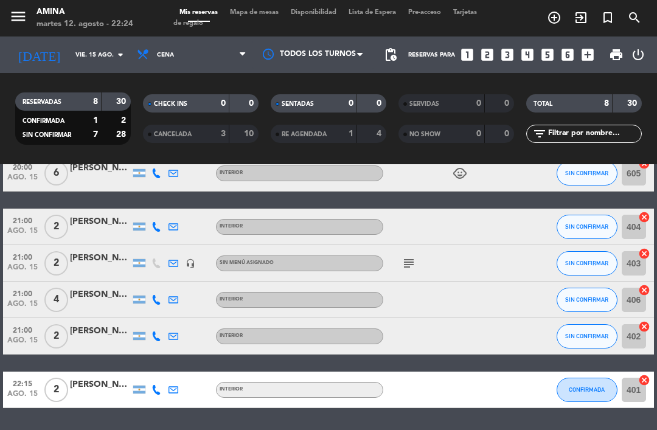
scroll to position [92, 0]
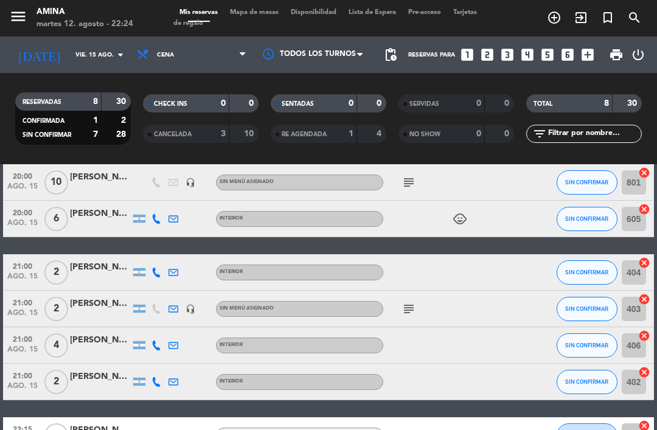
click at [309, 41] on div at bounding box center [313, 54] width 122 height 27
click at [423, 73] on div "RESERVADAS 8 30 CONFIRMADA 1 2 SIN CONFIRMAR 7 28 CHECK INS 0 0 CANCELADA 3 10 …" at bounding box center [328, 118] width 657 height 91
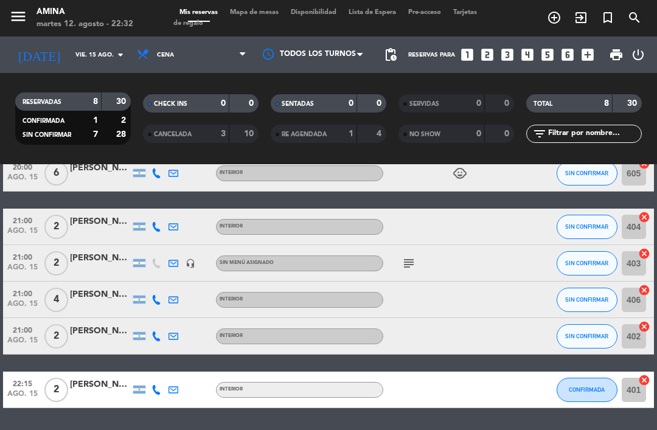
scroll to position [104, 0]
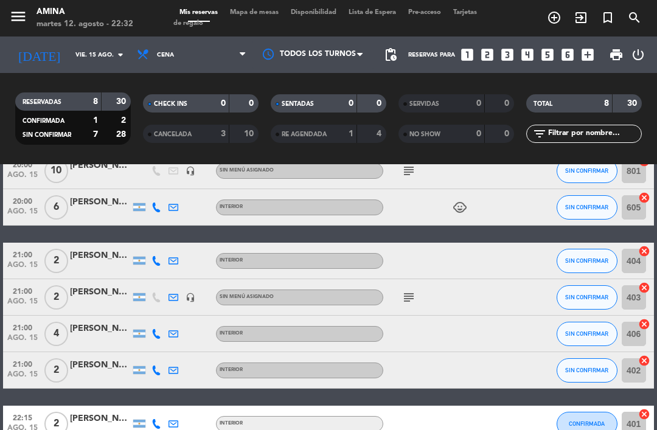
click at [96, 46] on input "vie. 15 ago." at bounding box center [110, 55] width 83 height 19
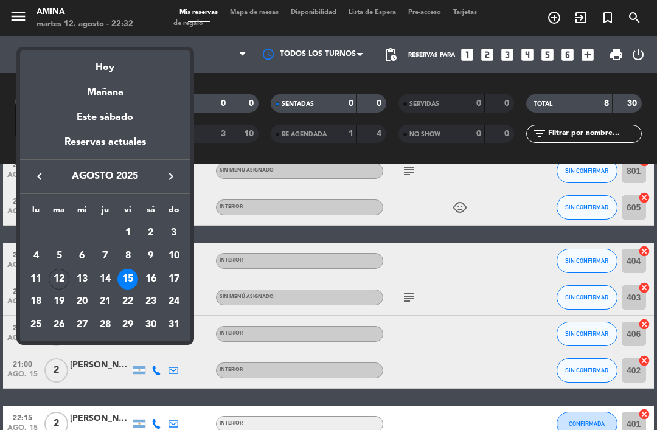
click at [58, 277] on div "12" at bounding box center [59, 279] width 21 height 21
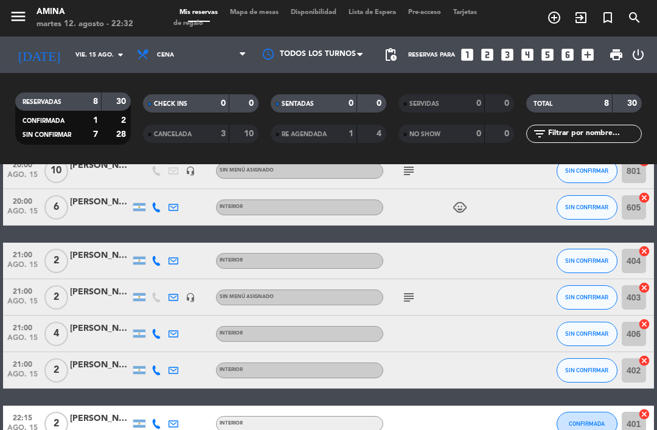
type input "[DATE] ago."
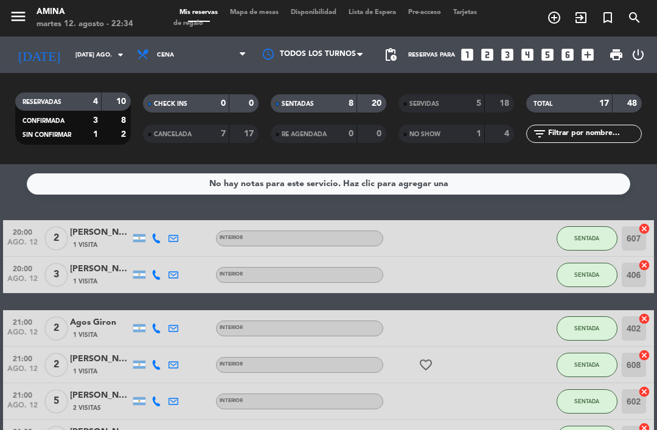
click at [249, 9] on span "Mapa de mesas" at bounding box center [254, 12] width 61 height 7
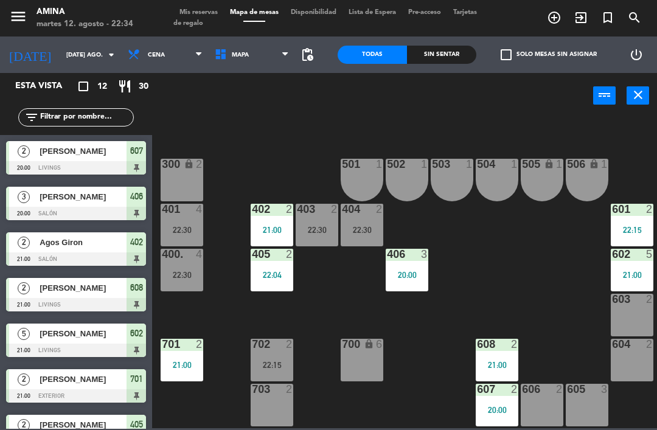
scroll to position [305, 0]
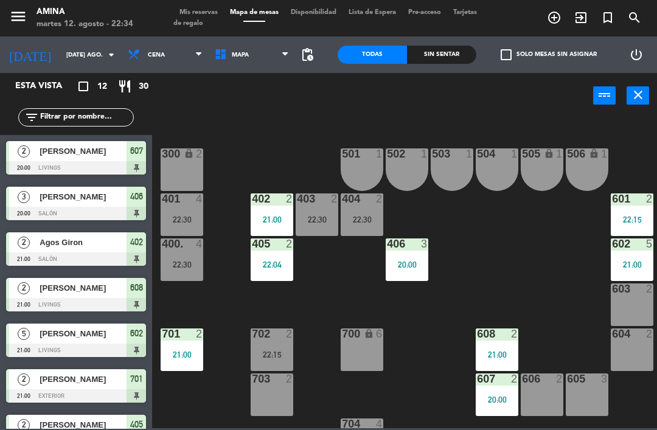
click at [198, 353] on div "21:00" at bounding box center [182, 354] width 43 height 9
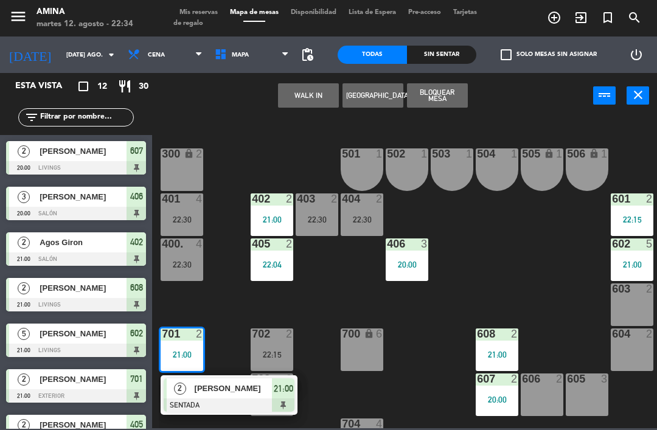
click at [200, 395] on div "[PERSON_NAME]" at bounding box center [232, 388] width 79 height 20
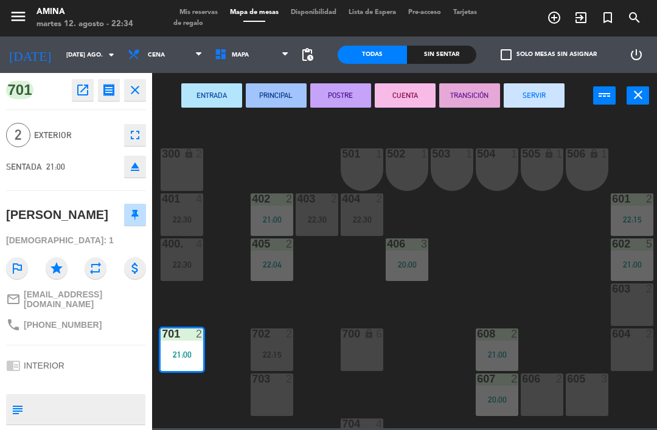
click at [532, 96] on button "SERVIR" at bounding box center [534, 95] width 61 height 24
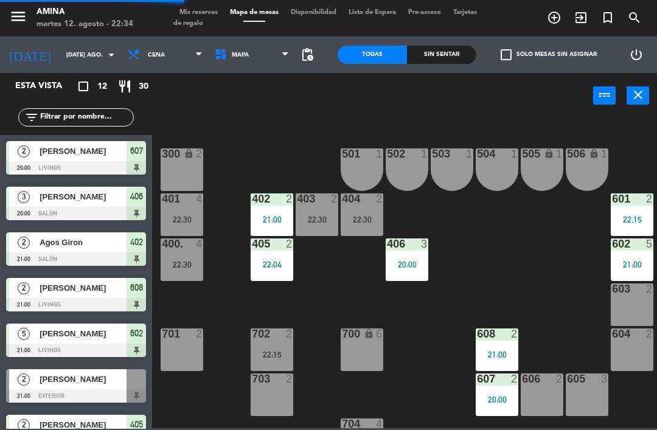
click at [195, 259] on div "400. 4 22:30" at bounding box center [182, 259] width 43 height 43
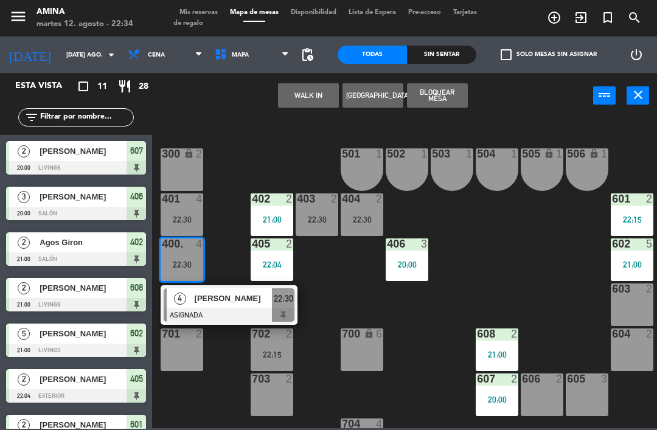
click at [209, 297] on span "[PERSON_NAME]" at bounding box center [234, 298] width 78 height 13
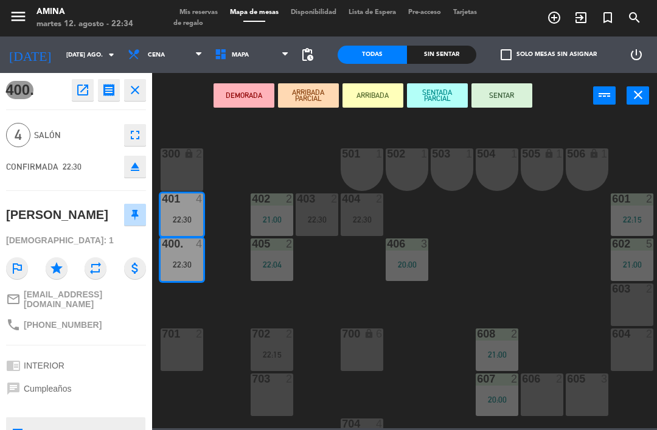
click at [436, 95] on button "SENTADA PARCIAL" at bounding box center [437, 95] width 61 height 24
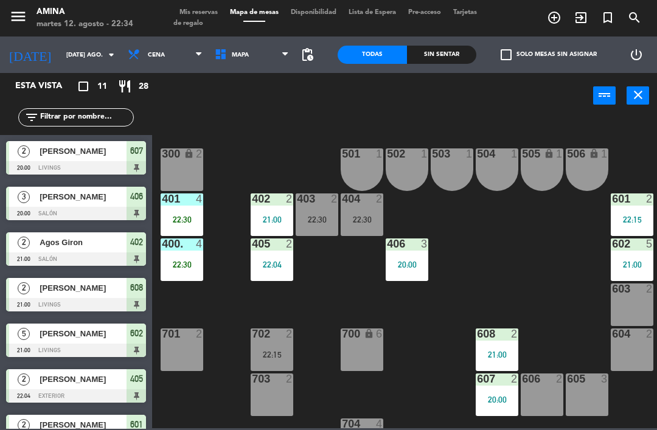
scroll to position [135, 0]
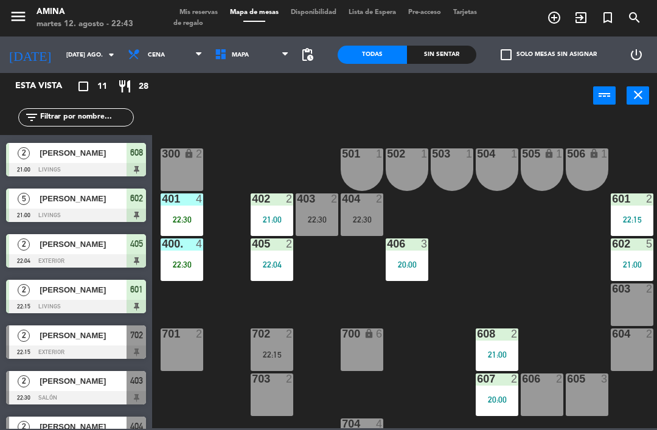
click at [355, 213] on div "404 2 22:30" at bounding box center [362, 214] width 43 height 43
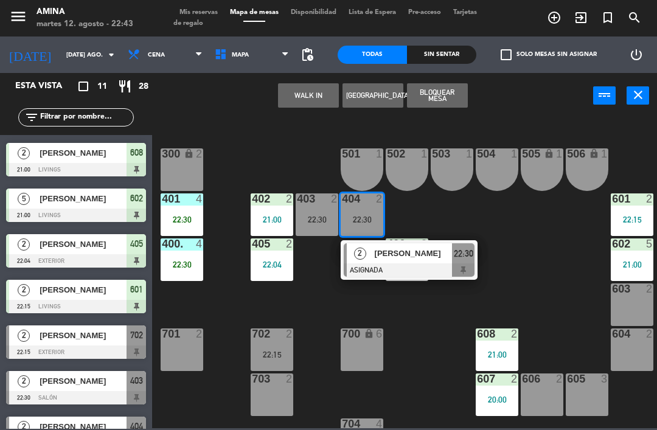
click at [393, 252] on span "[PERSON_NAME]" at bounding box center [414, 253] width 78 height 13
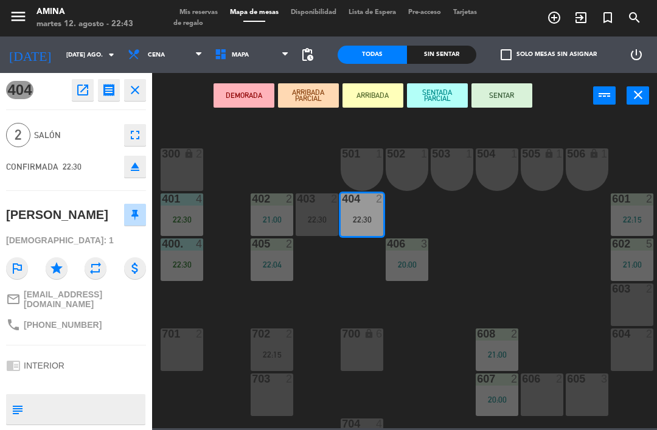
click at [501, 91] on button "SENTAR" at bounding box center [501, 95] width 61 height 24
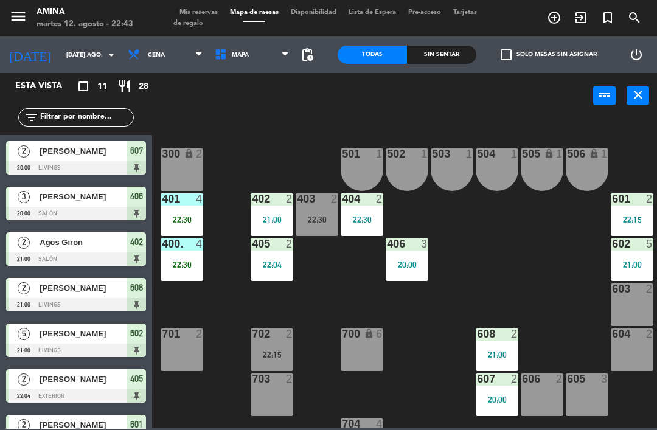
scroll to position [89, 0]
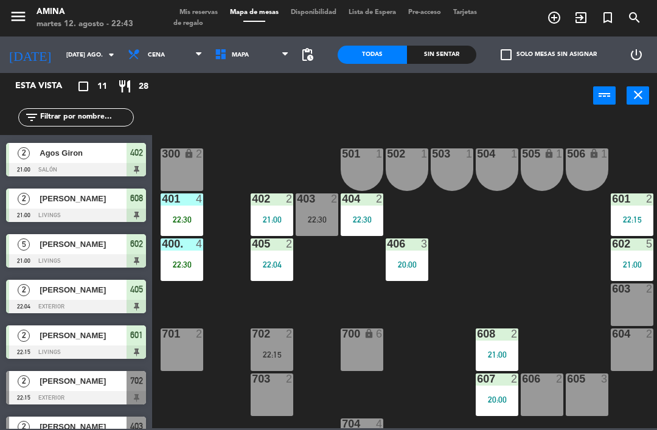
click at [334, 217] on div "22:30" at bounding box center [317, 219] width 43 height 9
click at [566, 252] on div "101 lock 6 102 lock 6 103 lock 6 301 lock 6 307 lock 2 302 lock 6 308 lock 2 20…" at bounding box center [408, 272] width 498 height 311
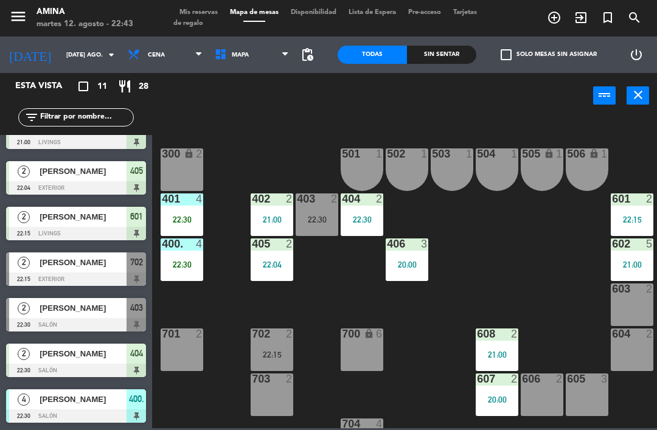
scroll to position [208, 0]
click at [47, 265] on span "[PERSON_NAME]" at bounding box center [83, 262] width 87 height 13
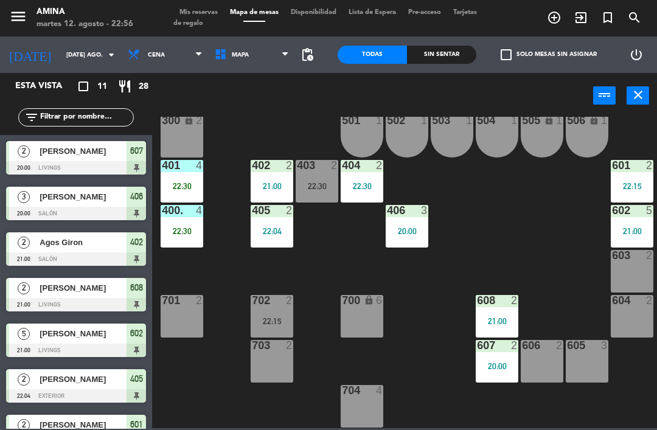
scroll to position [338, 0]
click at [273, 231] on div "22:04" at bounding box center [272, 231] width 43 height 9
click at [359, 218] on div "101 lock 6 102 lock 6 103 lock 6 301 lock 6 307 lock 2 302 lock 6 308 lock 2 20…" at bounding box center [408, 272] width 498 height 311
click at [204, 13] on span "Mis reservas" at bounding box center [198, 12] width 50 height 7
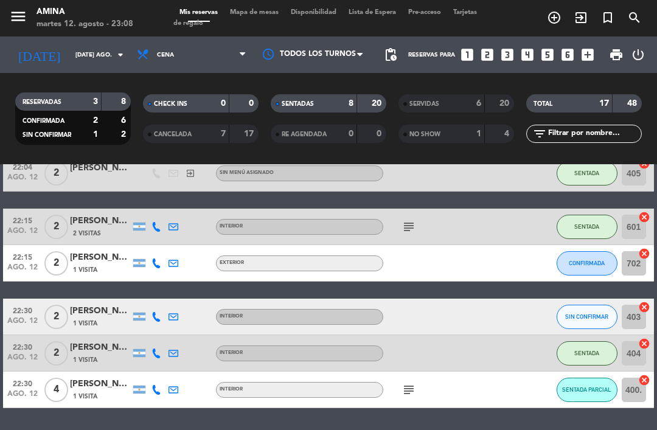
scroll to position [282, 0]
click at [412, 395] on icon "subject" at bounding box center [409, 390] width 15 height 15
click at [488, 324] on div at bounding box center [501, 317] width 33 height 36
click at [415, 393] on icon "subject" at bounding box center [409, 390] width 15 height 15
click at [402, 239] on div "subject" at bounding box center [434, 227] width 102 height 36
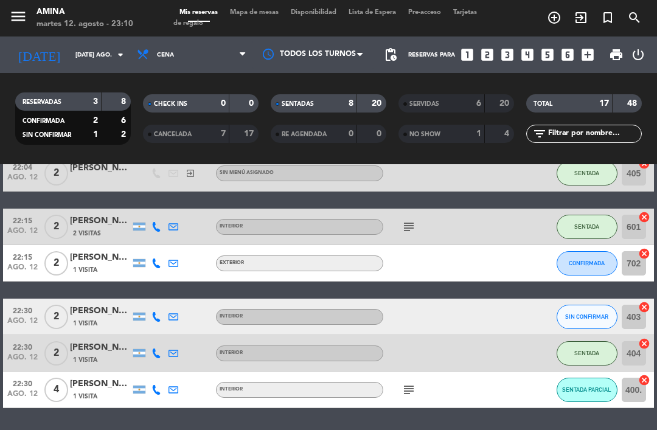
click at [405, 226] on icon "subject" at bounding box center [409, 227] width 15 height 15
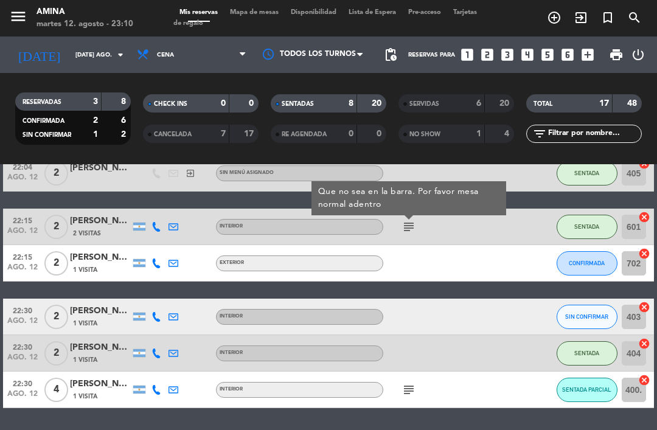
click at [486, 257] on div at bounding box center [501, 263] width 33 height 36
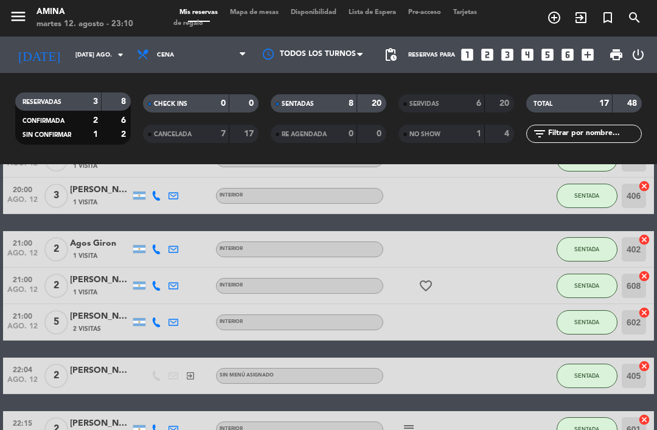
scroll to position [72, 0]
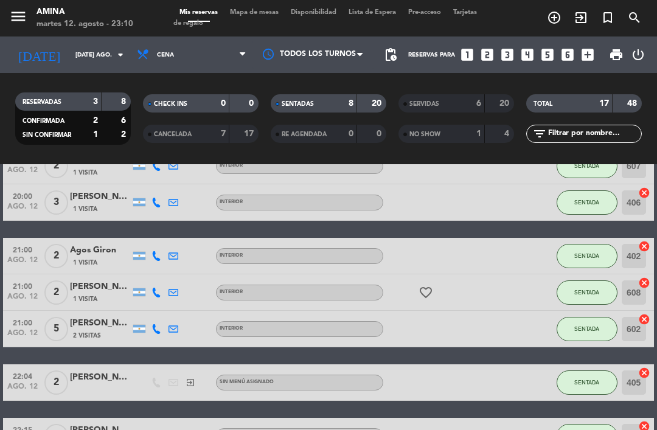
click at [421, 296] on icon "favorite_border" at bounding box center [426, 292] width 15 height 15
click at [507, 285] on div at bounding box center [501, 292] width 33 height 36
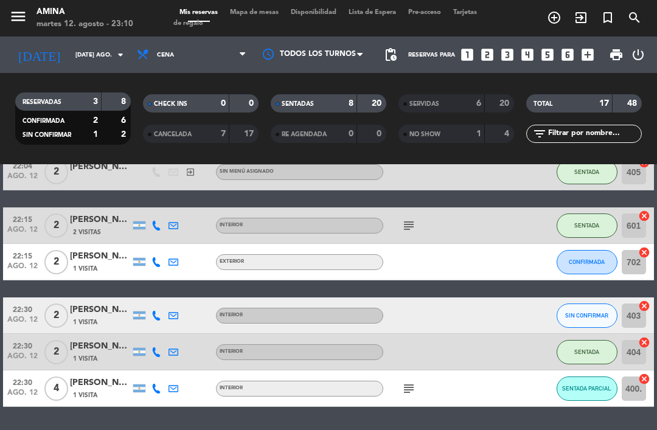
scroll to position [282, 0]
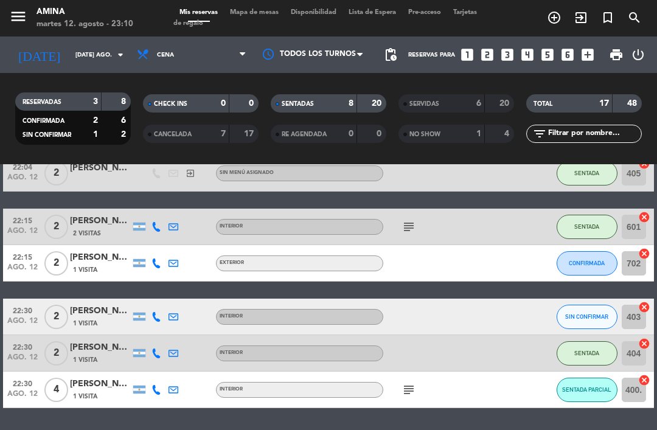
click at [582, 263] on span "CONFIRMADA" at bounding box center [587, 263] width 36 height 7
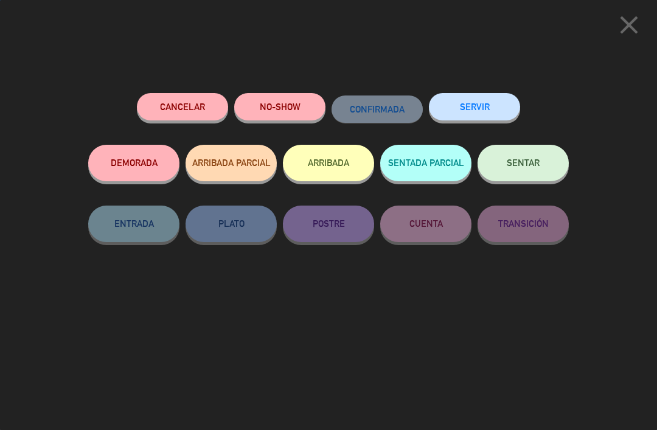
click at [278, 108] on button "NO-SHOW" at bounding box center [279, 106] width 91 height 27
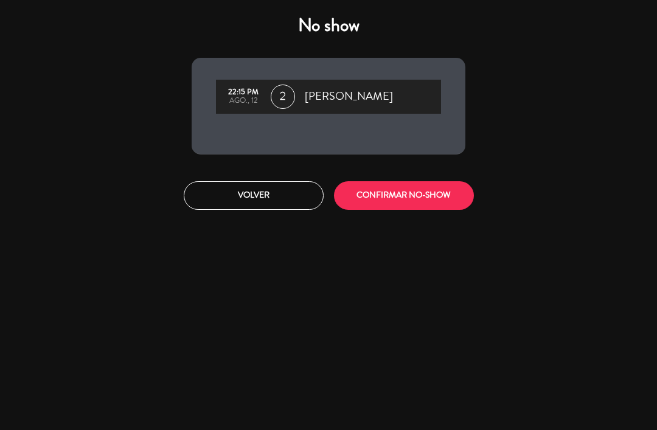
click at [429, 193] on button "CONFIRMAR NO-SHOW" at bounding box center [404, 195] width 140 height 29
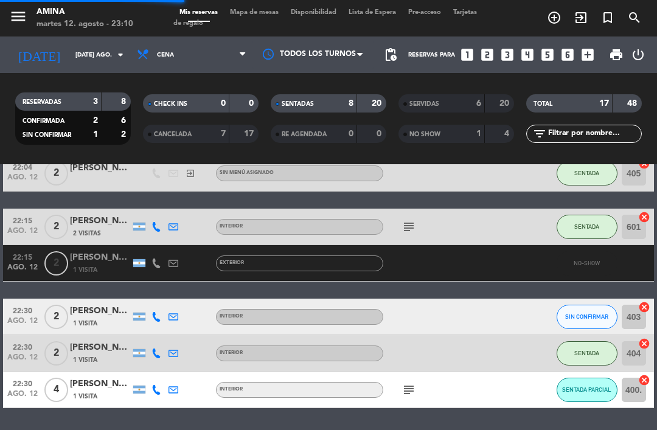
scroll to position [245, 0]
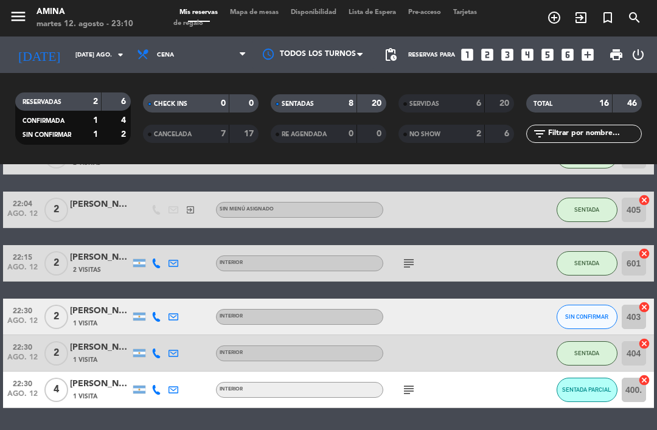
click at [585, 312] on button "SIN CONFIRMAR" at bounding box center [587, 317] width 61 height 24
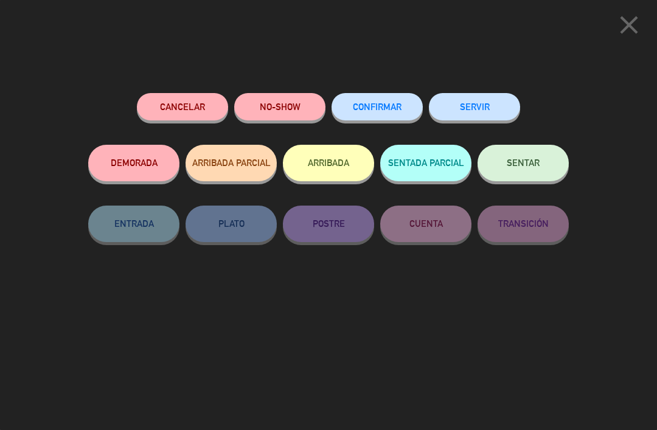
click at [285, 94] on button "NO-SHOW" at bounding box center [279, 106] width 91 height 27
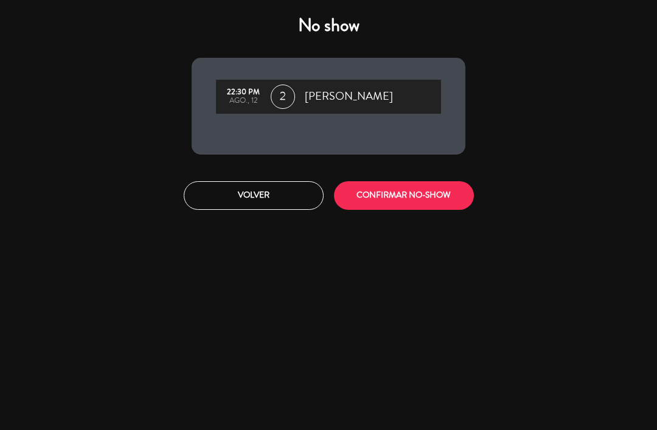
click at [429, 186] on button "CONFIRMAR NO-SHOW" at bounding box center [404, 195] width 140 height 29
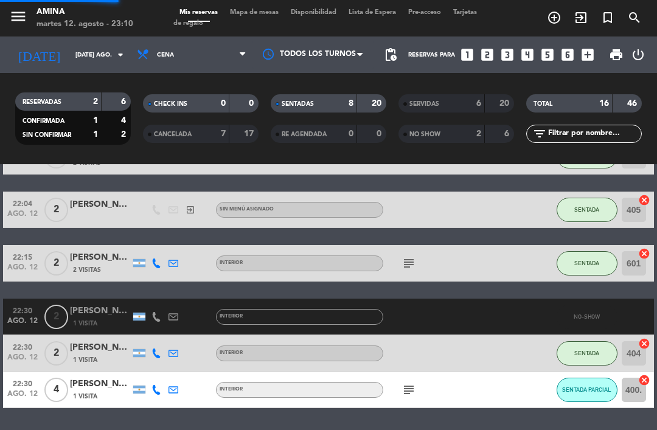
scroll to position [209, 0]
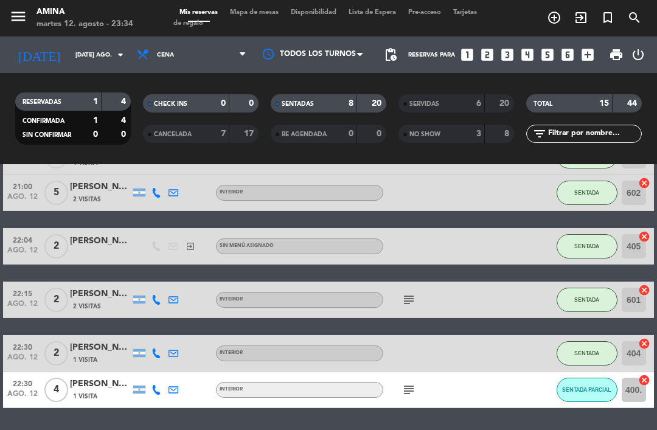
click at [586, 396] on button "SENTADA PARCIAL" at bounding box center [587, 390] width 61 height 24
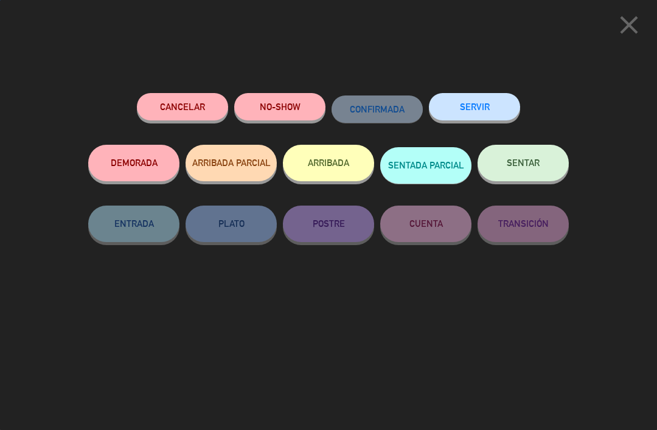
click at [515, 159] on span "SENTAR" at bounding box center [523, 163] width 33 height 10
